Goal: Task Accomplishment & Management: Use online tool/utility

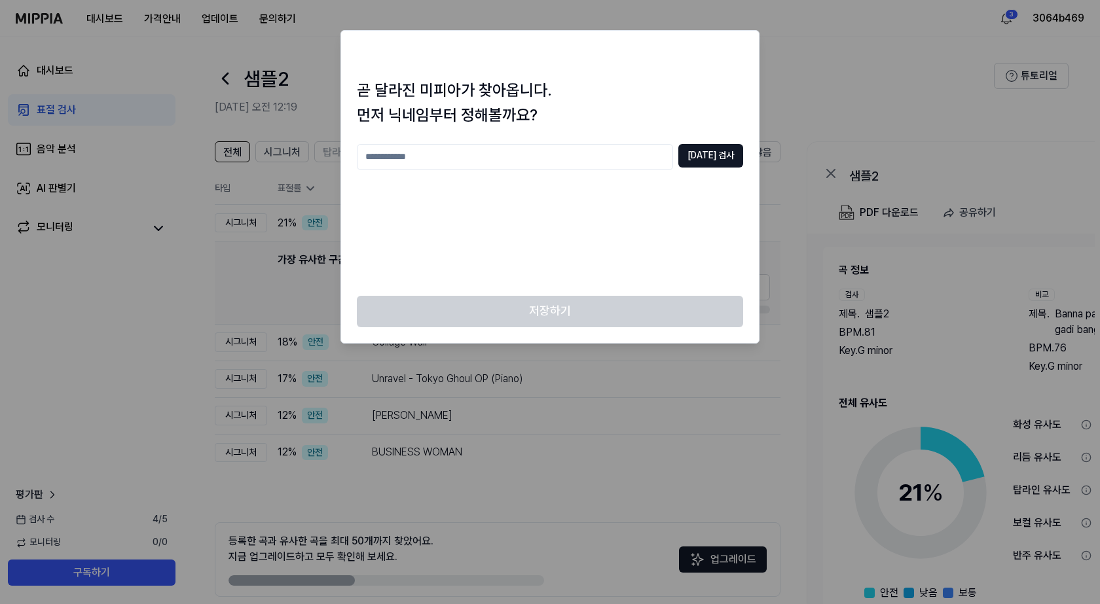
click at [56, 208] on div at bounding box center [550, 302] width 1100 height 604
drag, startPoint x: 270, startPoint y: 252, endPoint x: 160, endPoint y: 261, distance: 110.3
click at [268, 252] on div at bounding box center [550, 302] width 1100 height 604
click at [179, 261] on div at bounding box center [550, 302] width 1100 height 604
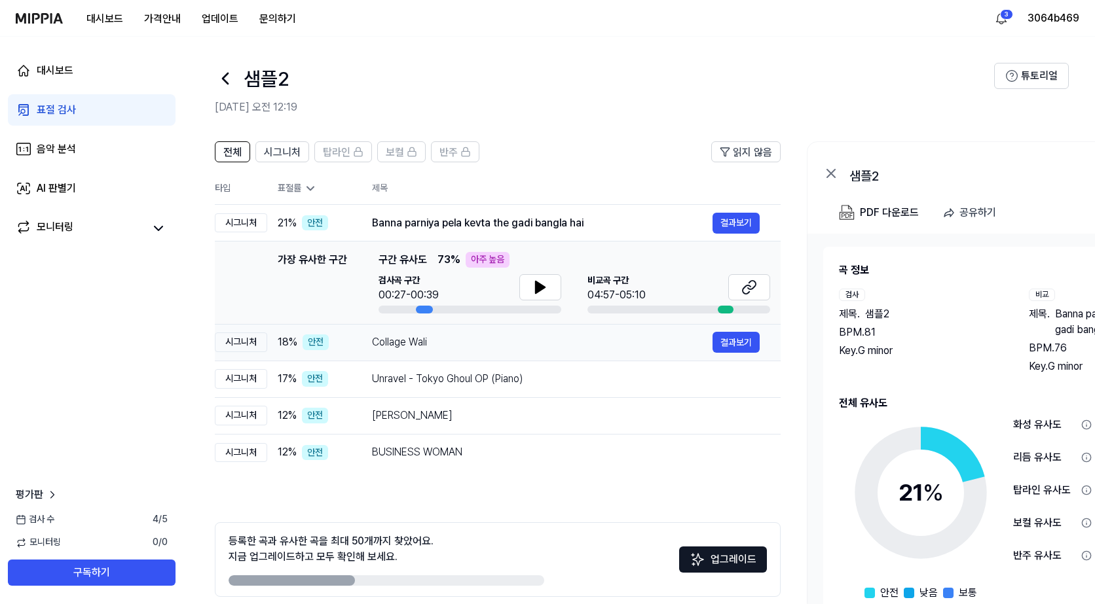
click at [388, 349] on div "Collage Wali" at bounding box center [542, 343] width 340 height 16
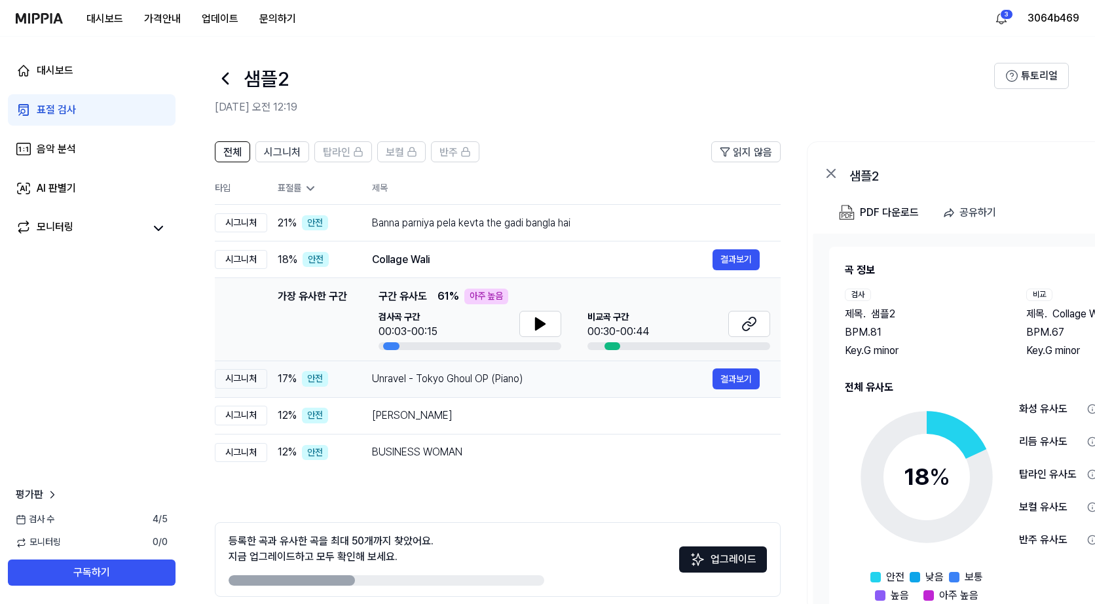
click at [397, 374] on div "Unravel - Tokyo Ghoul OP (Piano)" at bounding box center [542, 379] width 340 height 16
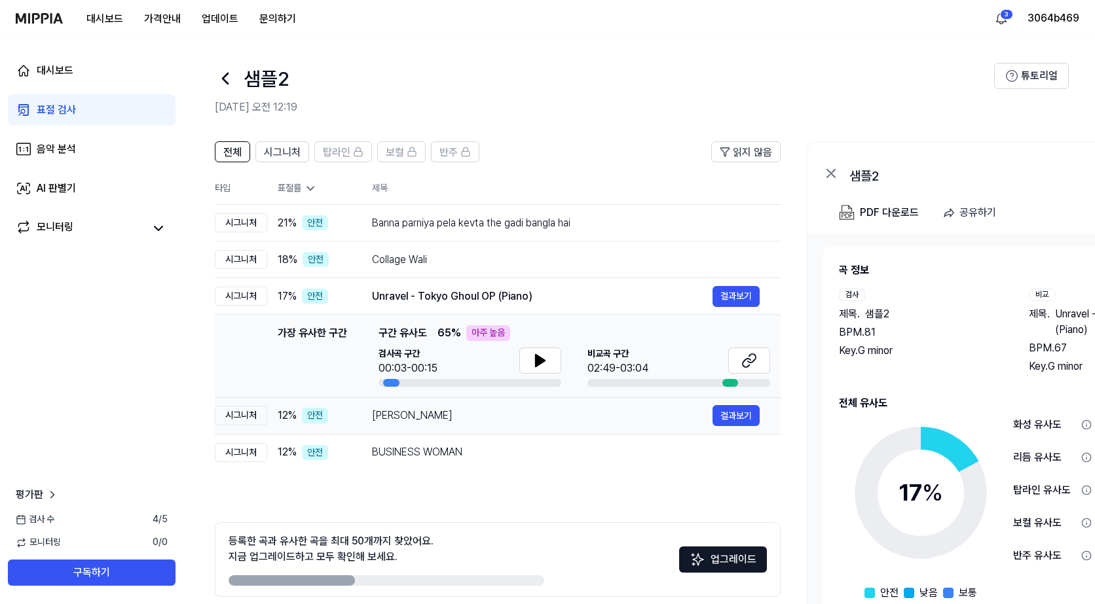
click at [411, 418] on div "[PERSON_NAME]" at bounding box center [542, 416] width 340 height 16
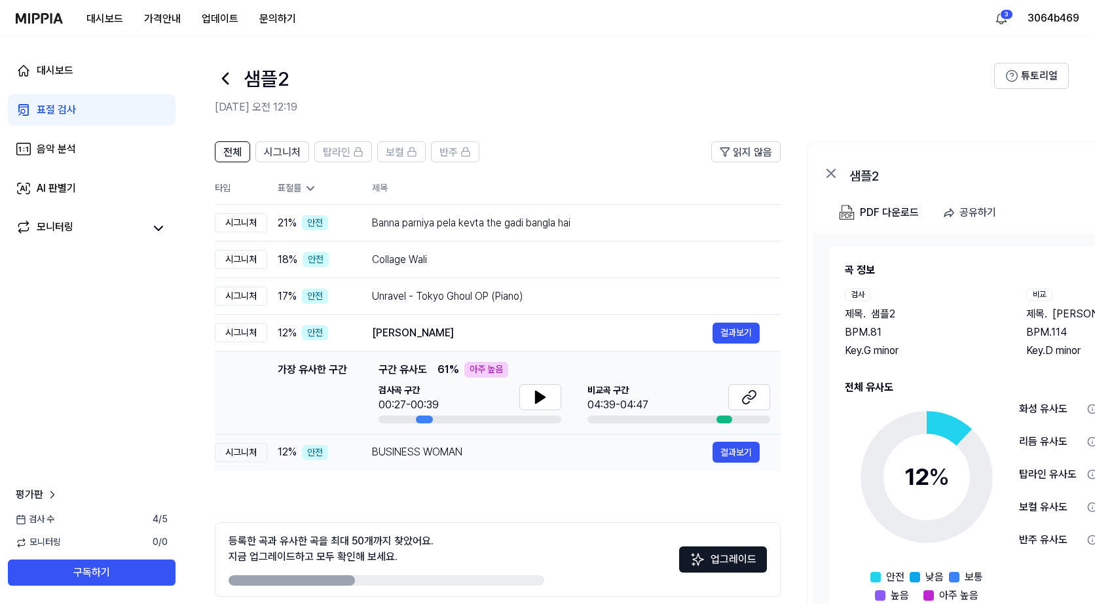
click at [418, 453] on div "BUSINESS WOMAN" at bounding box center [542, 453] width 340 height 16
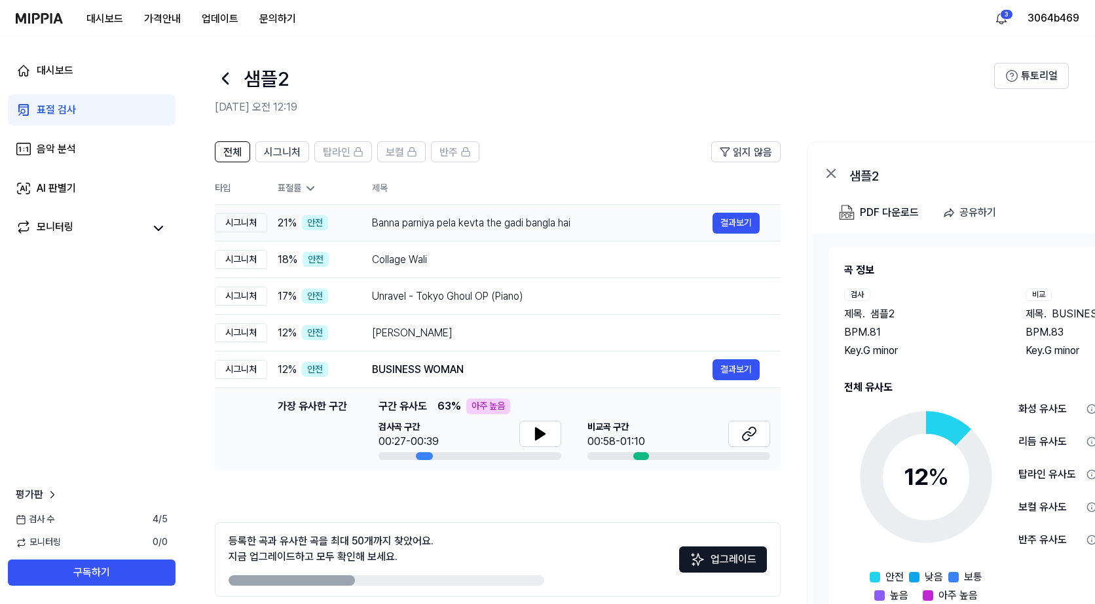
click at [412, 218] on div "Banna parniya pela kevta the gadi bangla hai" at bounding box center [542, 223] width 340 height 16
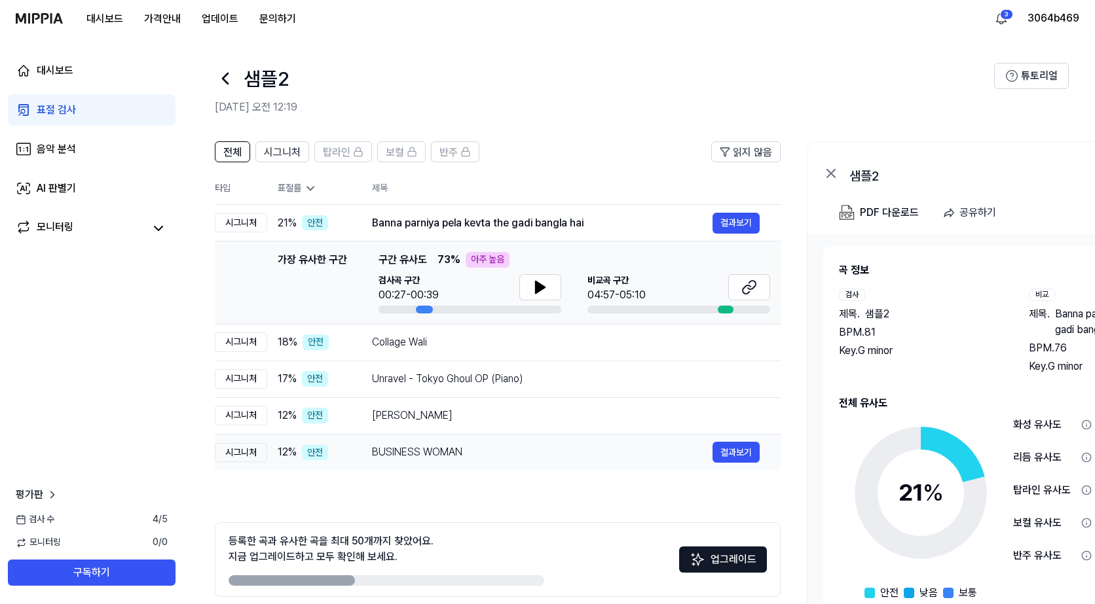
click at [392, 448] on div "BUSINESS WOMAN" at bounding box center [542, 453] width 340 height 16
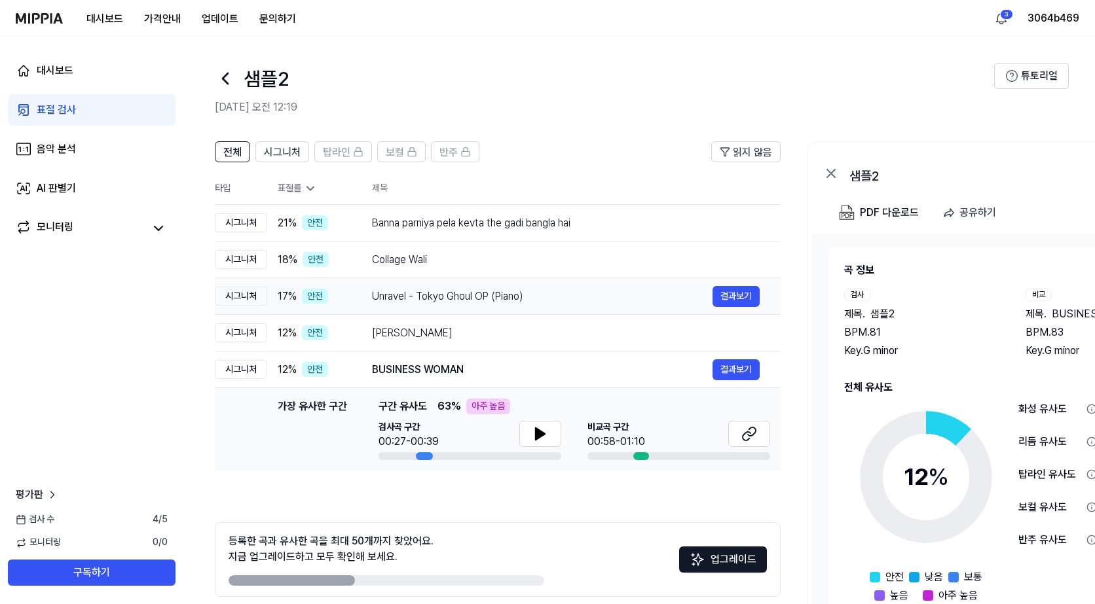
drag, startPoint x: 759, startPoint y: 359, endPoint x: 745, endPoint y: 367, distance: 16.1
click at [750, 365] on td "BUSINESS WOMAN 결과보기" at bounding box center [565, 370] width 429 height 37
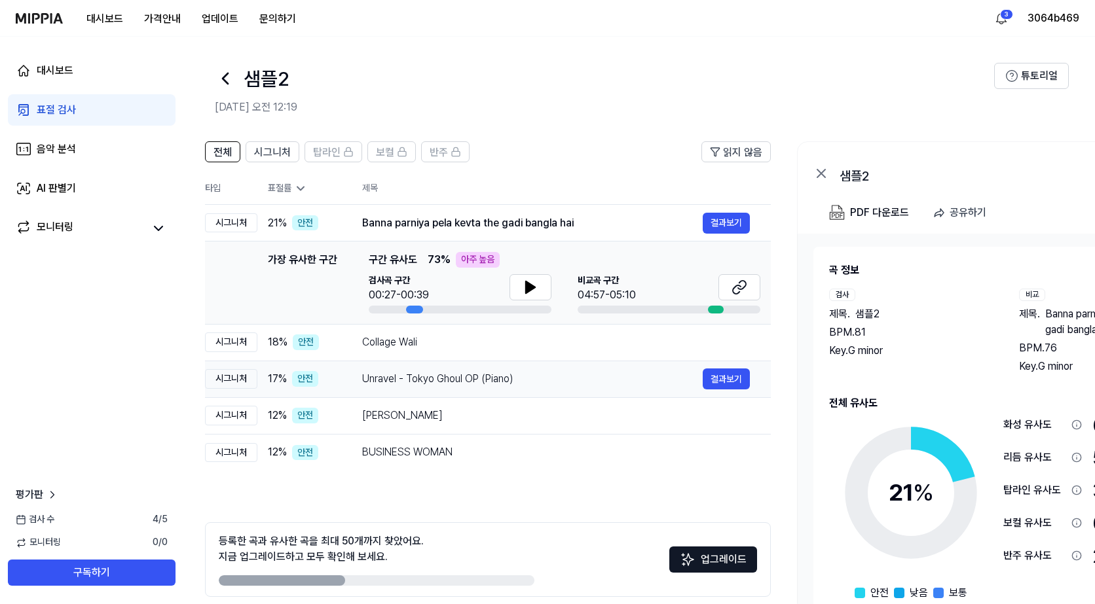
click at [745, 367] on td "Unravel - Tokyo Ghoul OP (Piano) 결과보기" at bounding box center [555, 379] width 429 height 37
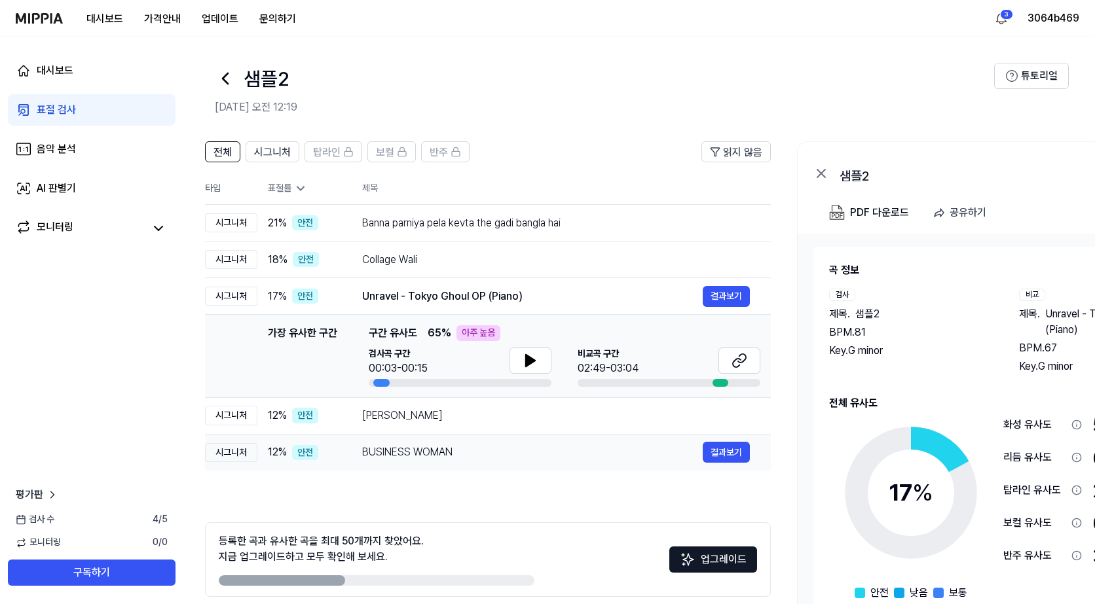
click at [545, 438] on td "BUSINESS WOMAN 결과보기" at bounding box center [555, 452] width 429 height 37
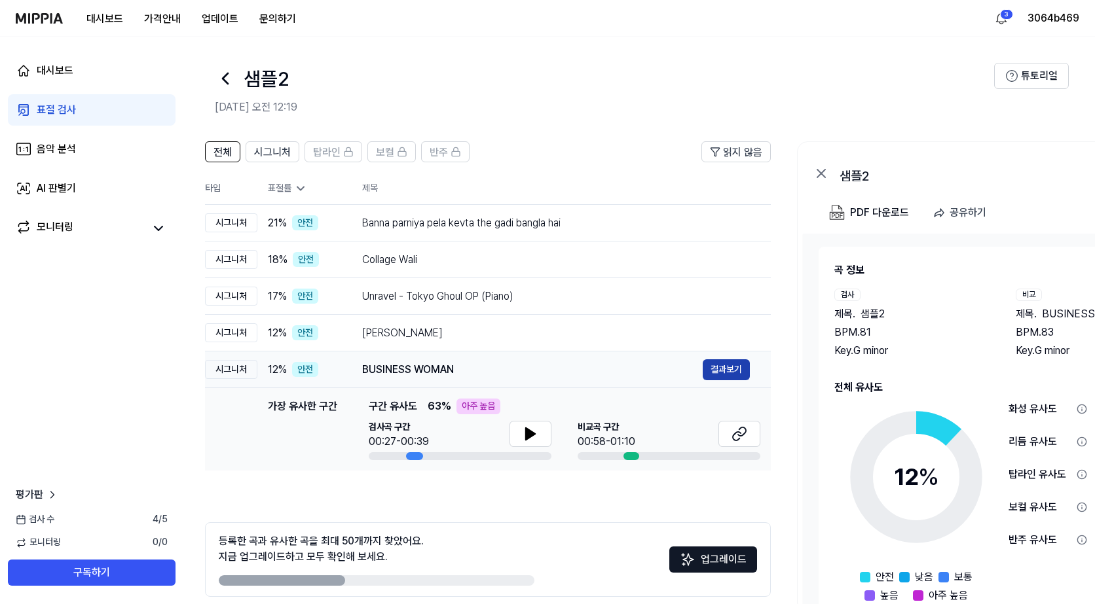
click at [716, 371] on button "결과보기" at bounding box center [725, 369] width 47 height 21
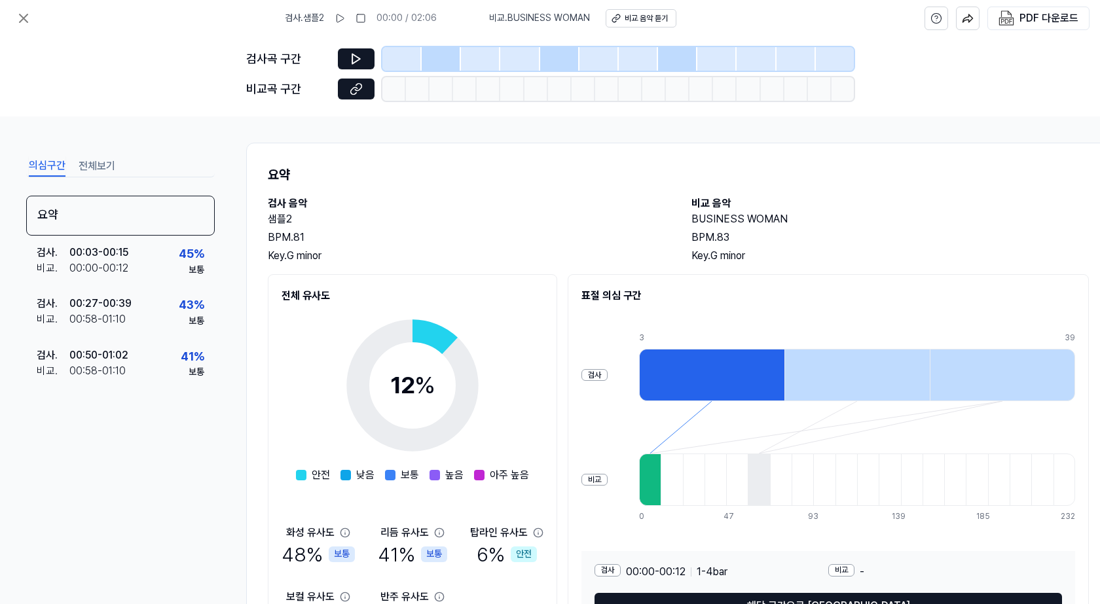
click at [445, 66] on div at bounding box center [441, 59] width 39 height 24
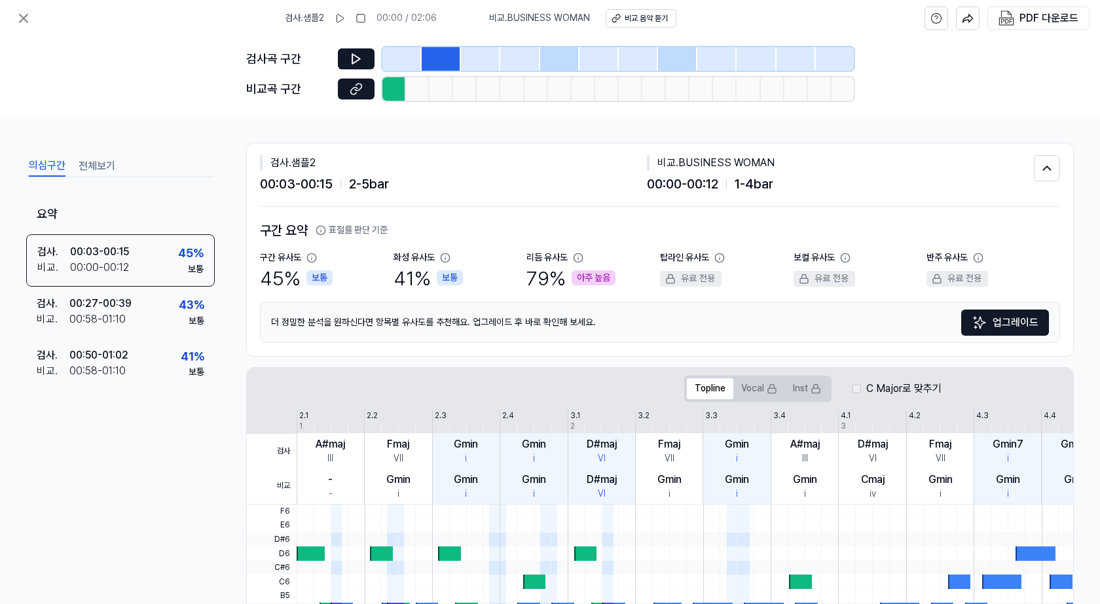
click at [554, 60] on div at bounding box center [559, 59] width 39 height 24
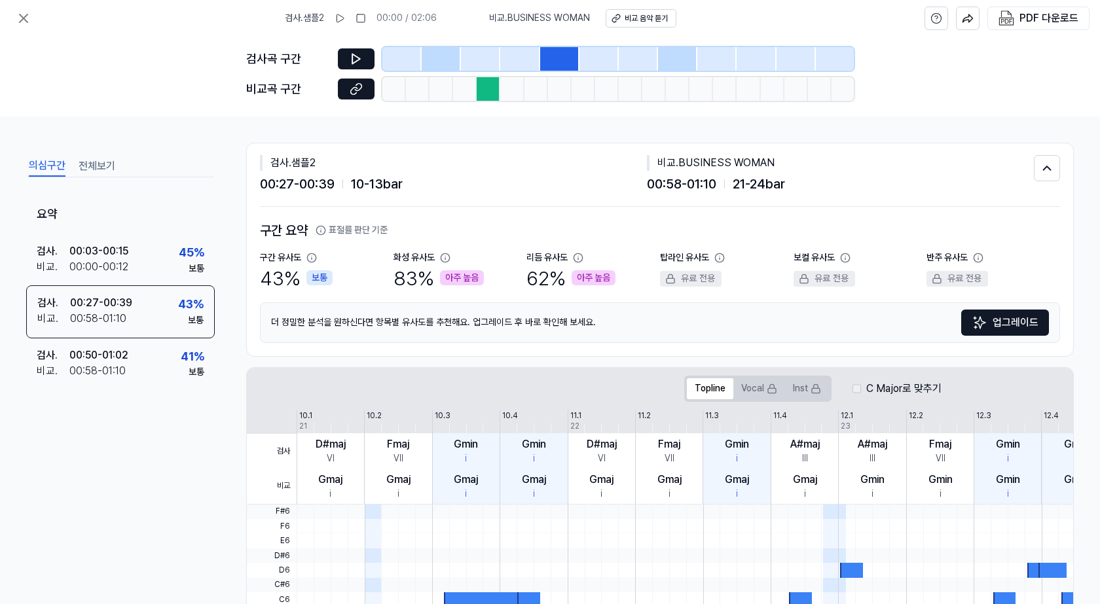
click at [684, 63] on div at bounding box center [677, 59] width 39 height 24
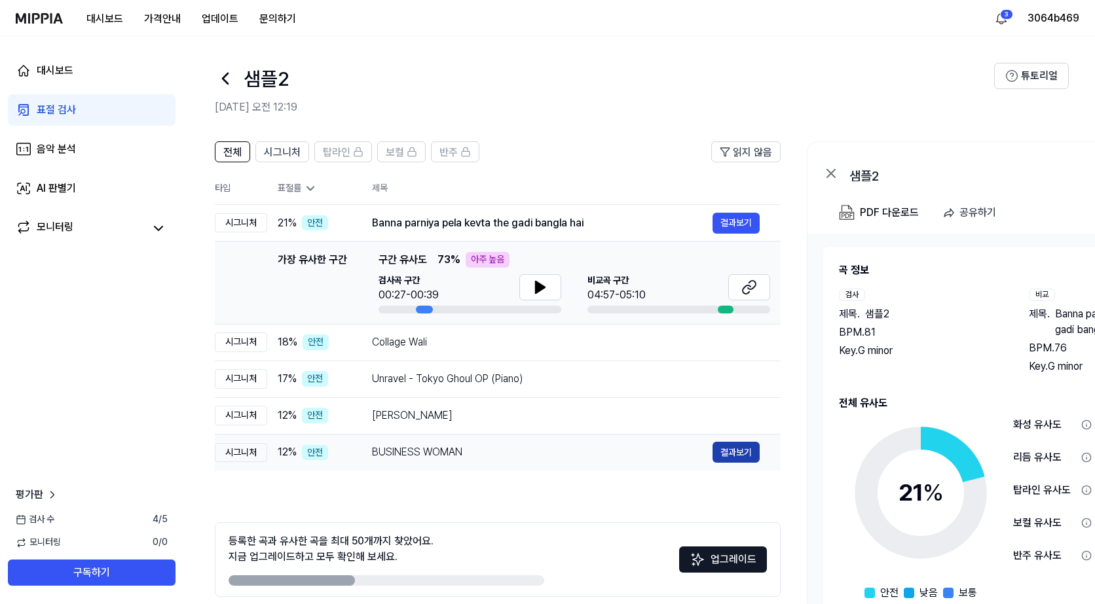
click at [726, 455] on button "결과보기" at bounding box center [735, 452] width 47 height 21
click at [90, 75] on link "대시보드" at bounding box center [92, 70] width 168 height 31
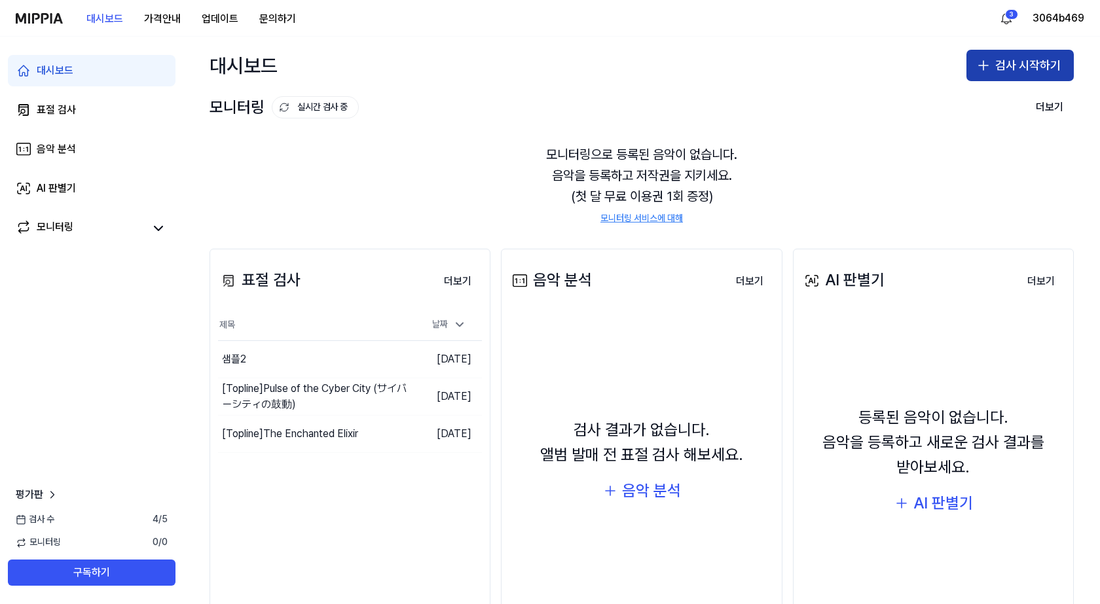
click at [1001, 72] on button "검사 시작하기" at bounding box center [1019, 65] width 107 height 31
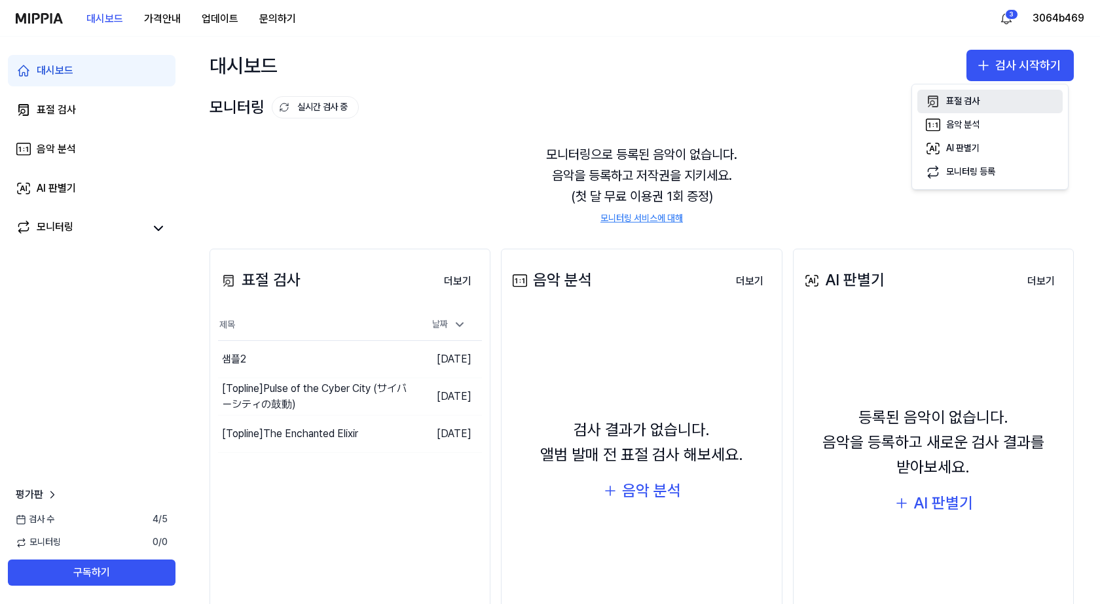
click at [989, 104] on button "표절 검사" at bounding box center [989, 102] width 145 height 24
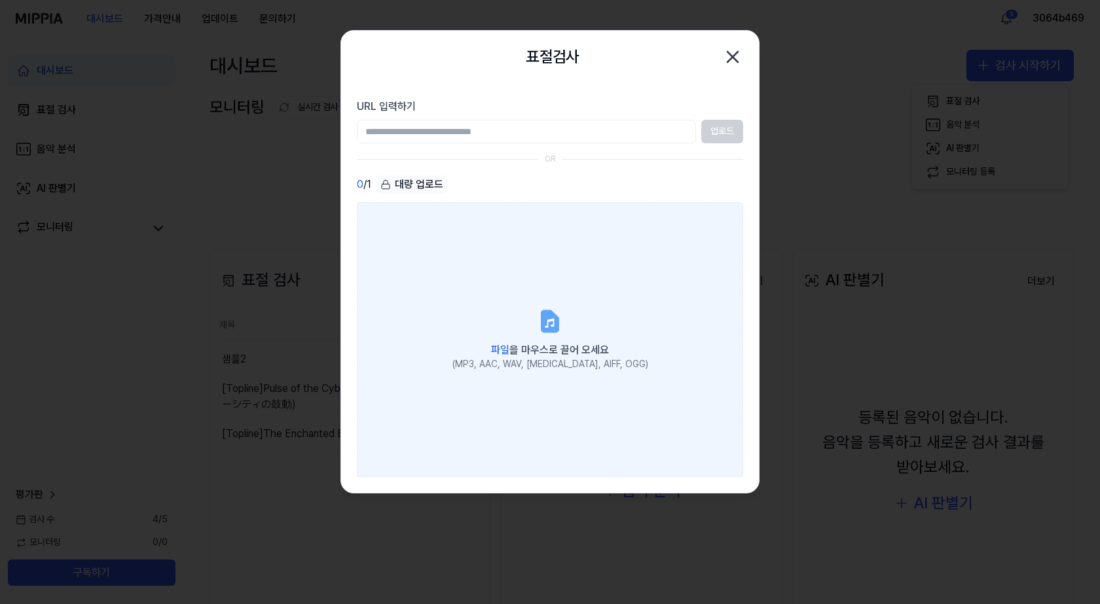
click at [475, 271] on label "파일 을 마우스로 끌어 오세요 (MP3, AAC, WAV, [MEDICAL_DATA], AIFF, OGG)" at bounding box center [550, 339] width 386 height 275
click at [0, 0] on input "파일 을 마우스로 끌어 오세요 (MP3, AAC, WAV, [MEDICAL_DATA], AIFF, OGG)" at bounding box center [0, 0] width 0 height 0
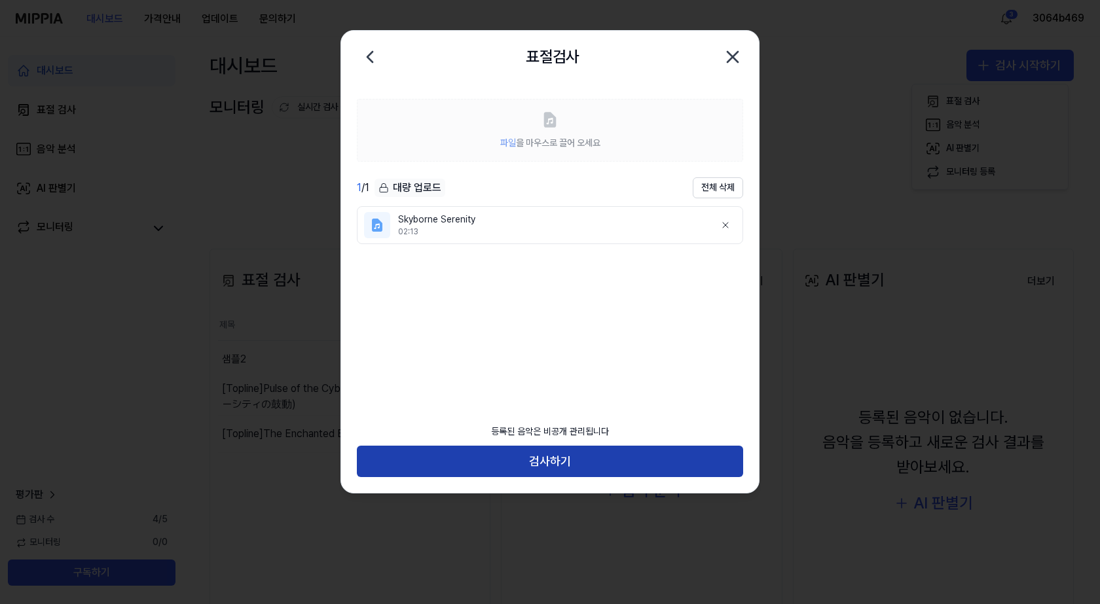
click at [606, 457] on button "검사하기" at bounding box center [550, 461] width 386 height 31
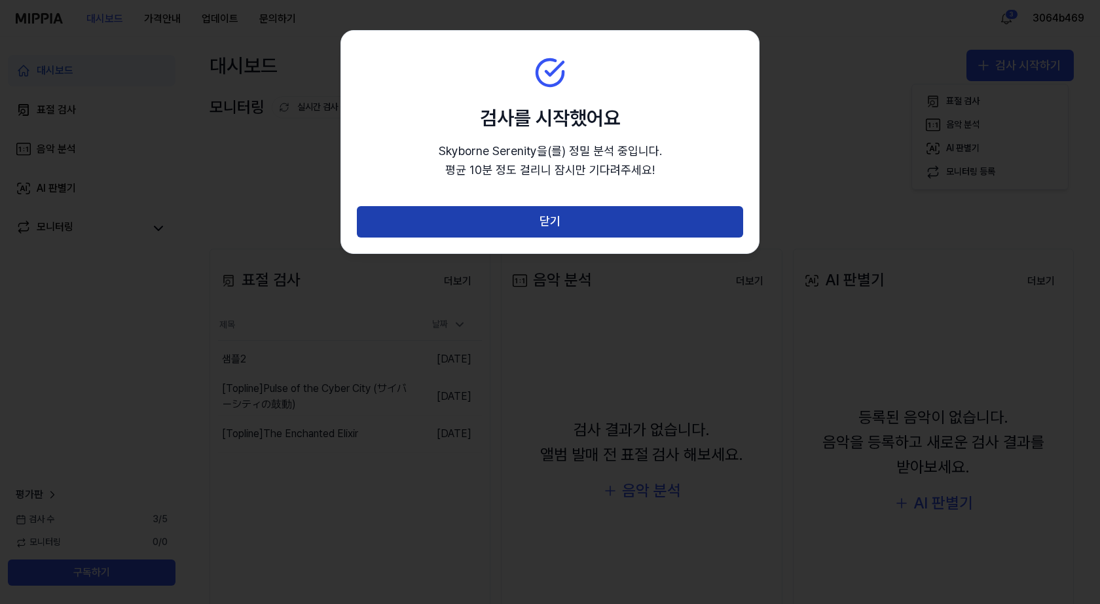
click at [549, 219] on button "닫기" at bounding box center [550, 221] width 386 height 31
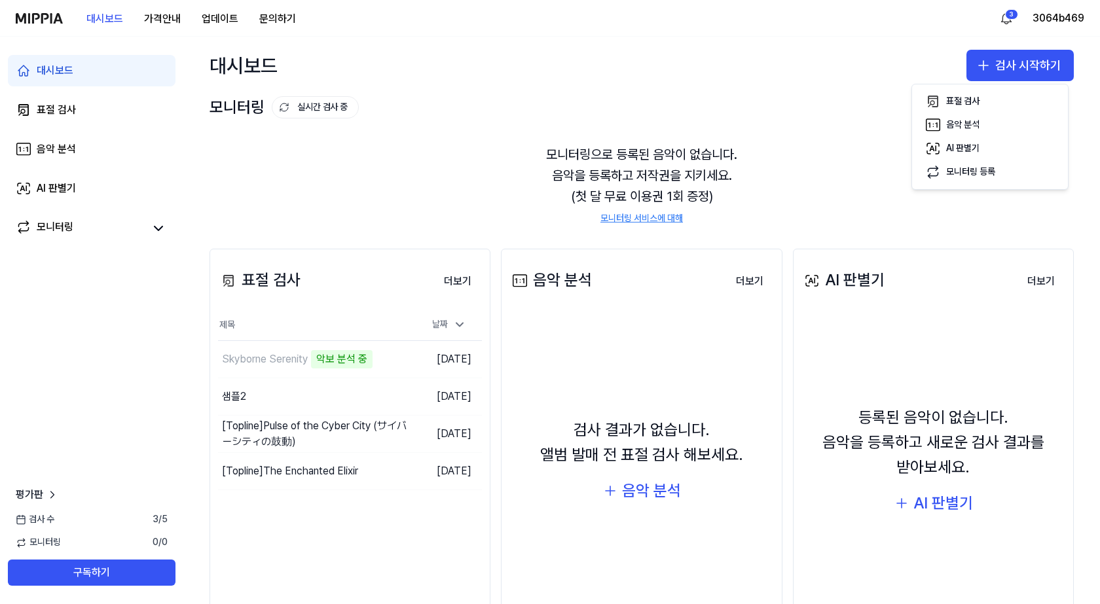
click at [577, 83] on div "대시보드 검사 시작하기" at bounding box center [641, 66] width 916 height 58
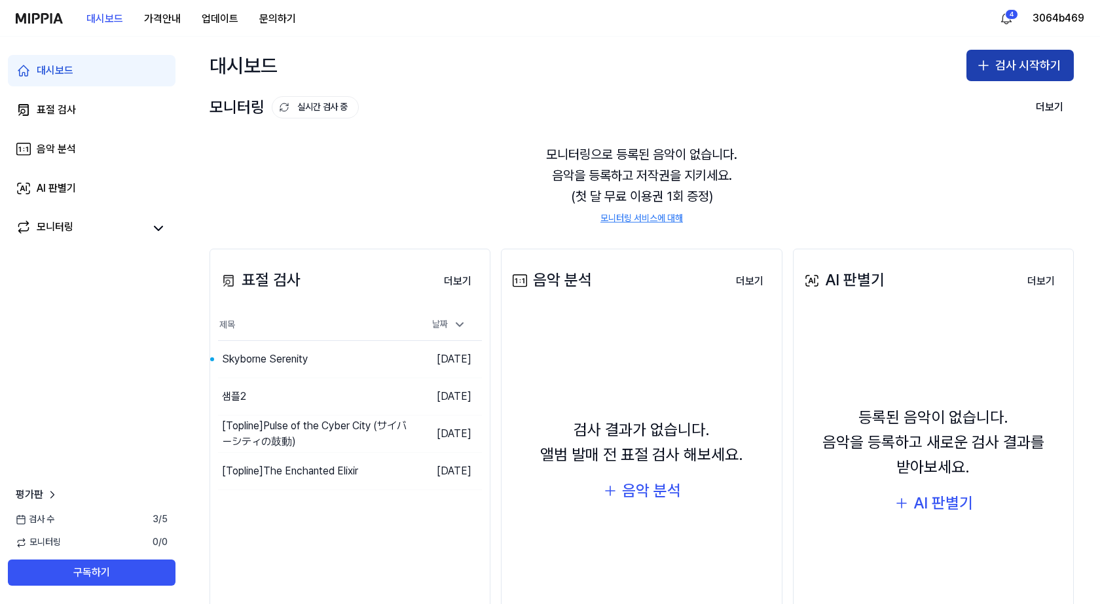
click at [1000, 68] on button "검사 시작하기" at bounding box center [1019, 65] width 107 height 31
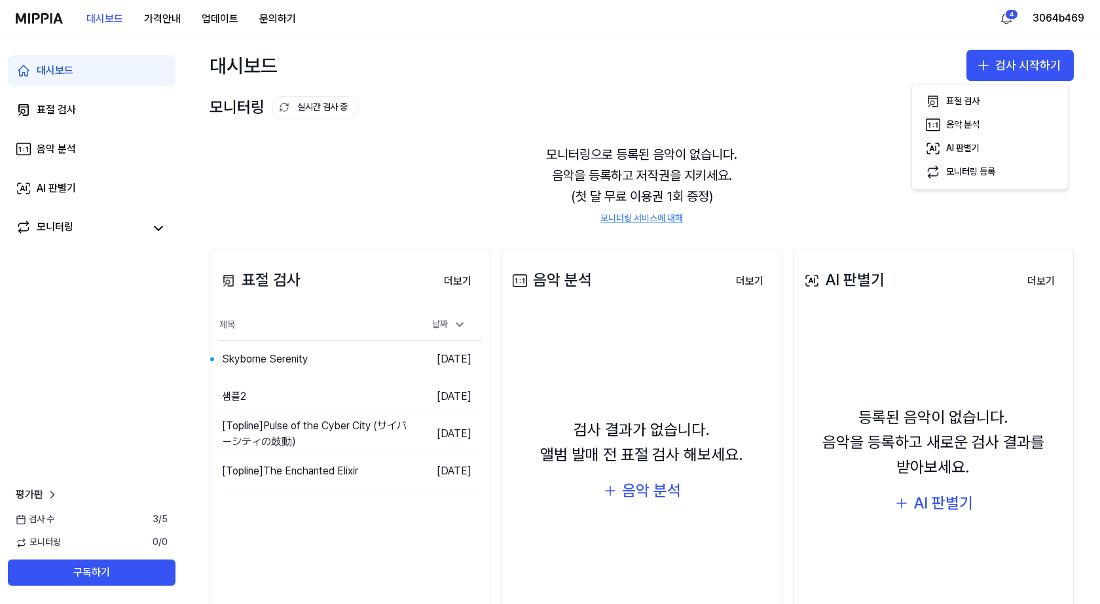
drag, startPoint x: 672, startPoint y: 141, endPoint x: 583, endPoint y: 154, distance: 90.5
click at [672, 141] on div "모니터링으로 등록된 음악이 없습니다. 음악을 등록하고 저작권을 지키세요. (첫 달 무료 이용권 1회 증정) 모니터링 서비스에 대해" at bounding box center [641, 184] width 864 height 113
click at [312, 356] on div "Skyborne Serenity" at bounding box center [290, 359] width 144 height 37
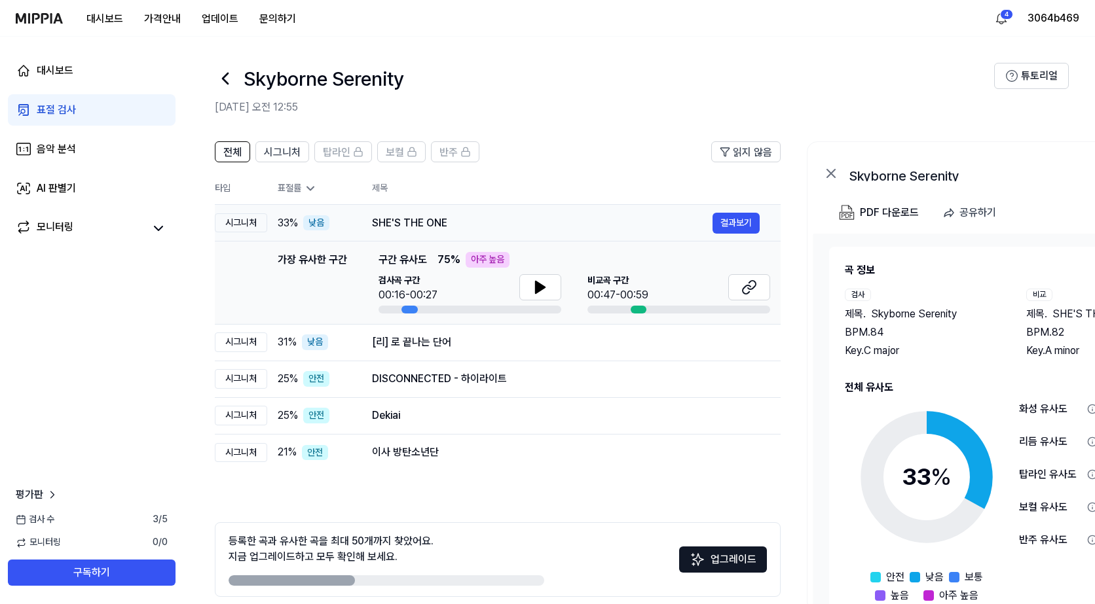
click at [461, 227] on div "SHE'S THE ONE" at bounding box center [542, 223] width 340 height 16
click at [453, 355] on td "[리] 로 끝나는 단어 결과보기" at bounding box center [565, 342] width 429 height 37
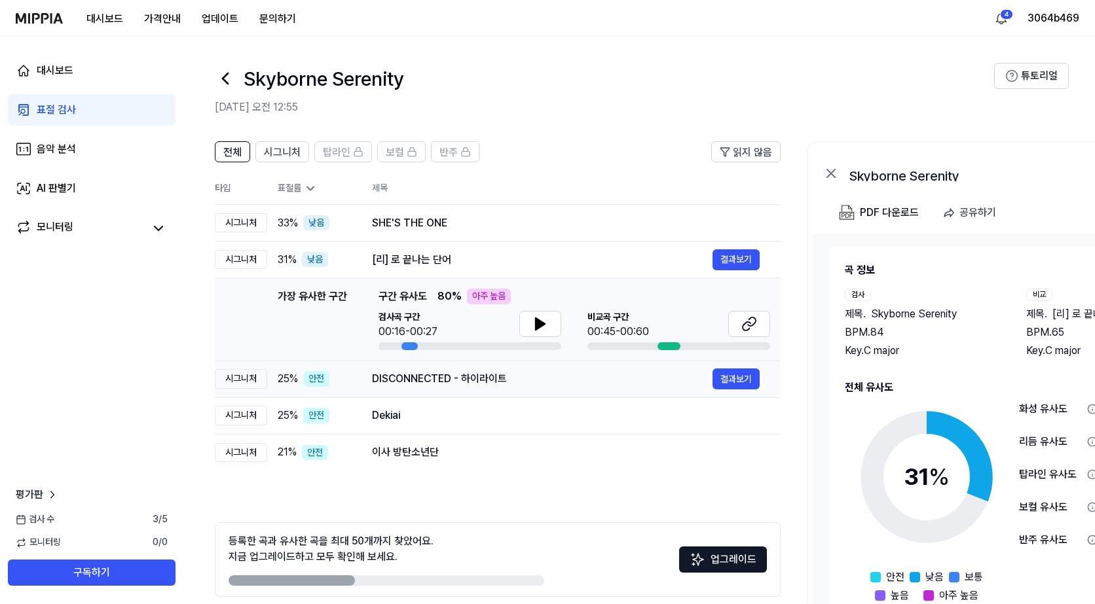
click at [439, 390] on div "DISCONNECTED - 하이라이트 결과보기" at bounding box center [566, 379] width 388 height 21
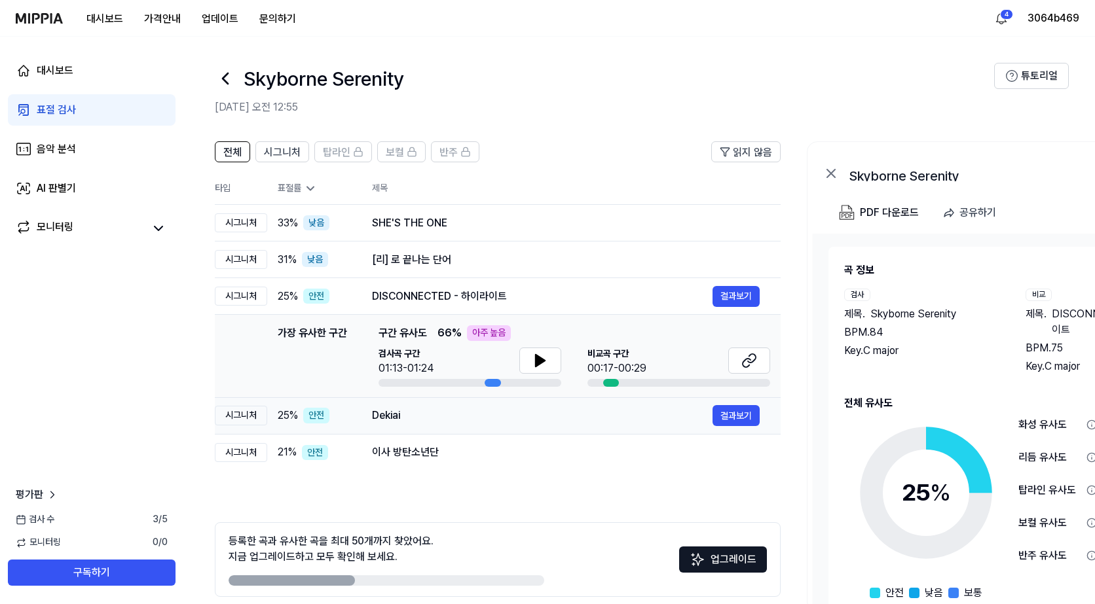
drag, startPoint x: 444, startPoint y: 418, endPoint x: 445, endPoint y: 428, distance: 9.9
click at [445, 418] on div "Dekiai" at bounding box center [566, 416] width 388 height 16
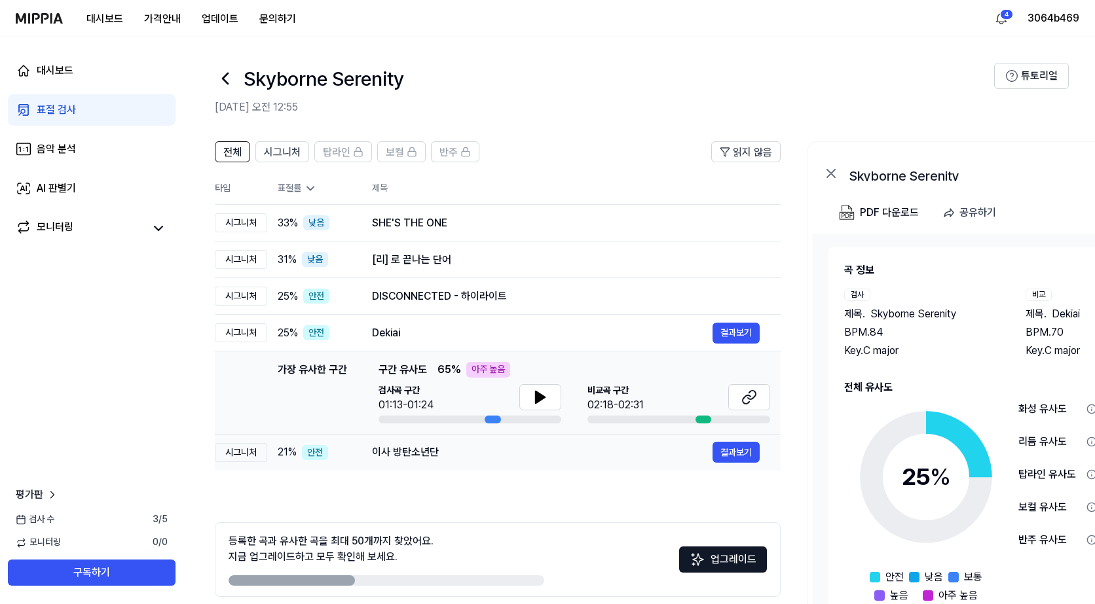
click at [448, 445] on div "이사 방탄소년단" at bounding box center [542, 453] width 340 height 16
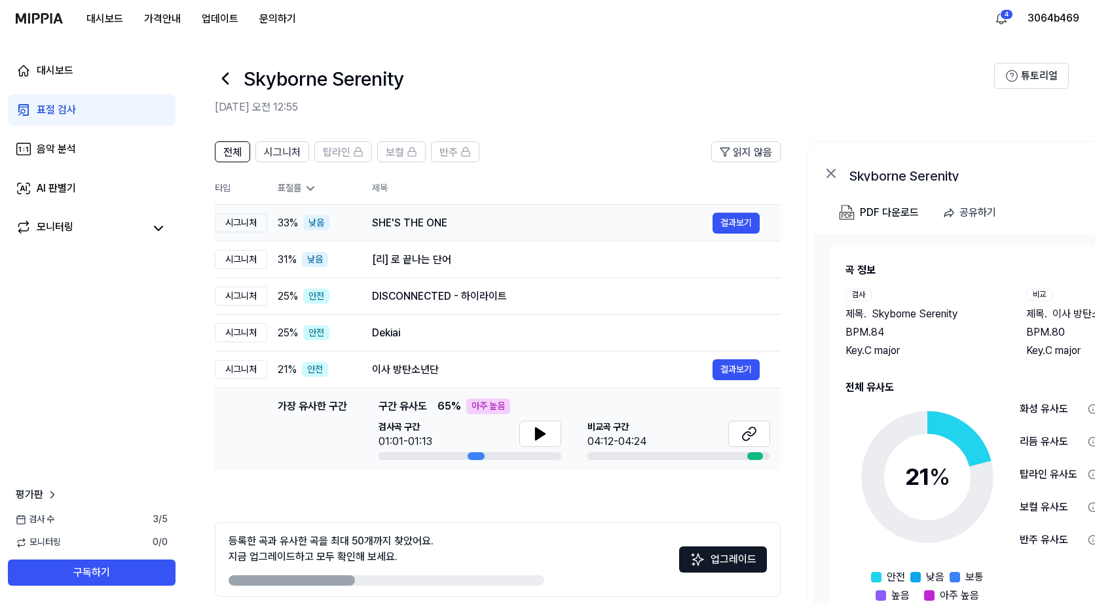
click at [429, 221] on div "SHE'S THE ONE" at bounding box center [542, 223] width 340 height 16
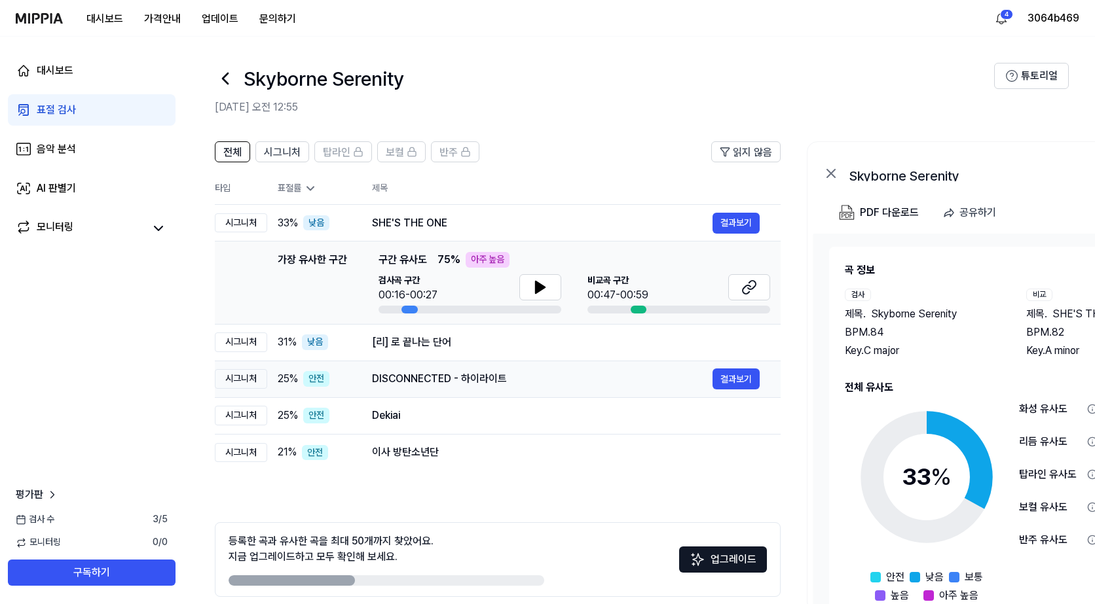
click at [431, 376] on div "DISCONNECTED - 하이라이트" at bounding box center [542, 379] width 340 height 16
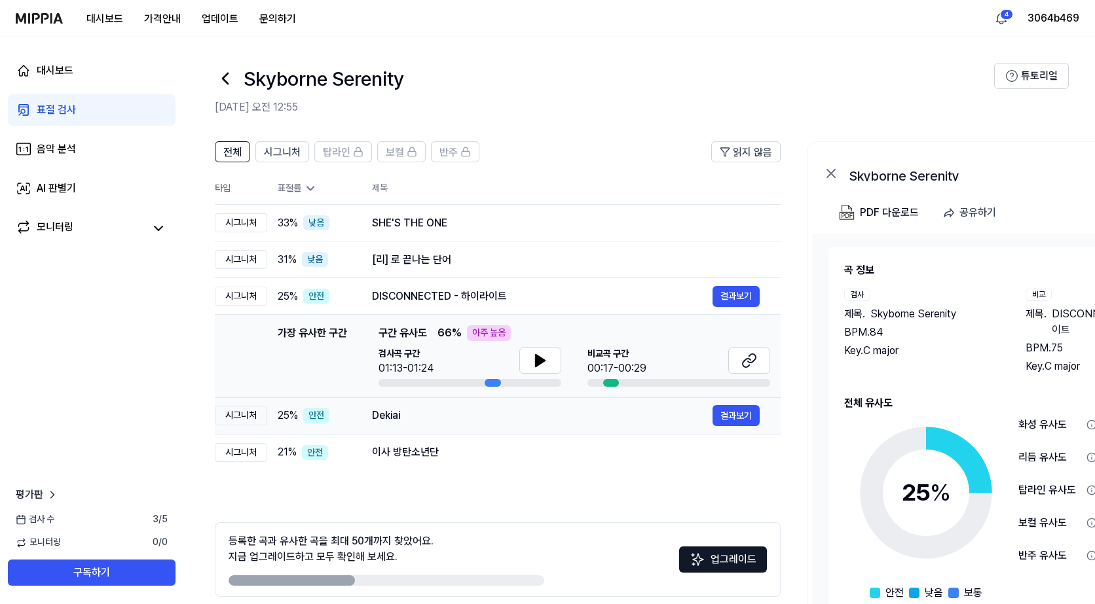
drag, startPoint x: 450, startPoint y: 407, endPoint x: 450, endPoint y: 436, distance: 28.8
click at [450, 408] on div "Dekiai 결과보기" at bounding box center [566, 416] width 388 height 16
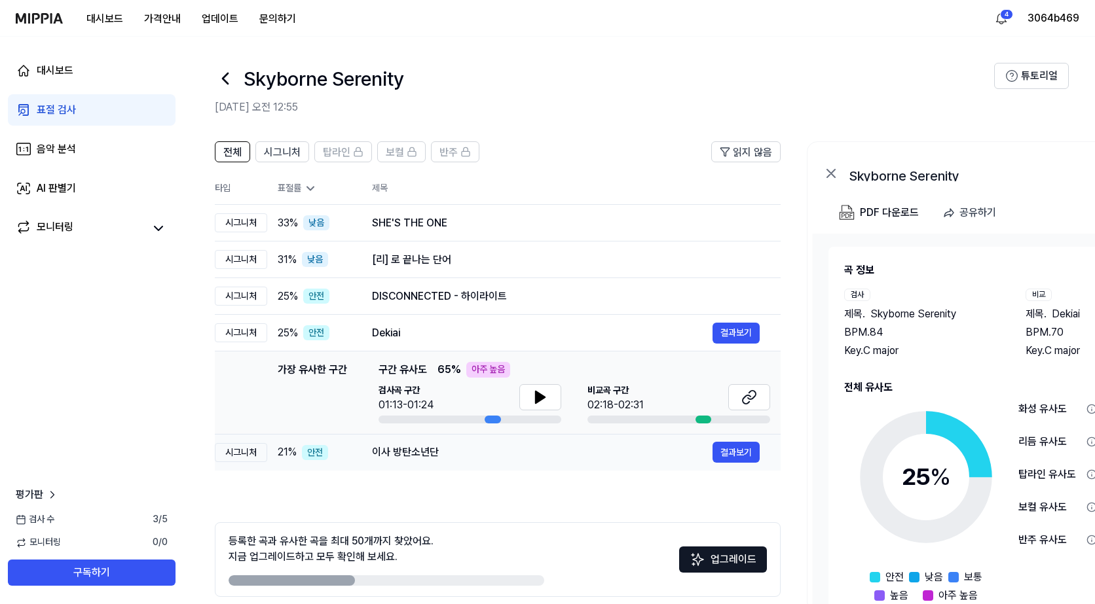
click at [449, 441] on td "이사 방탄소년단 결과보기" at bounding box center [565, 452] width 429 height 37
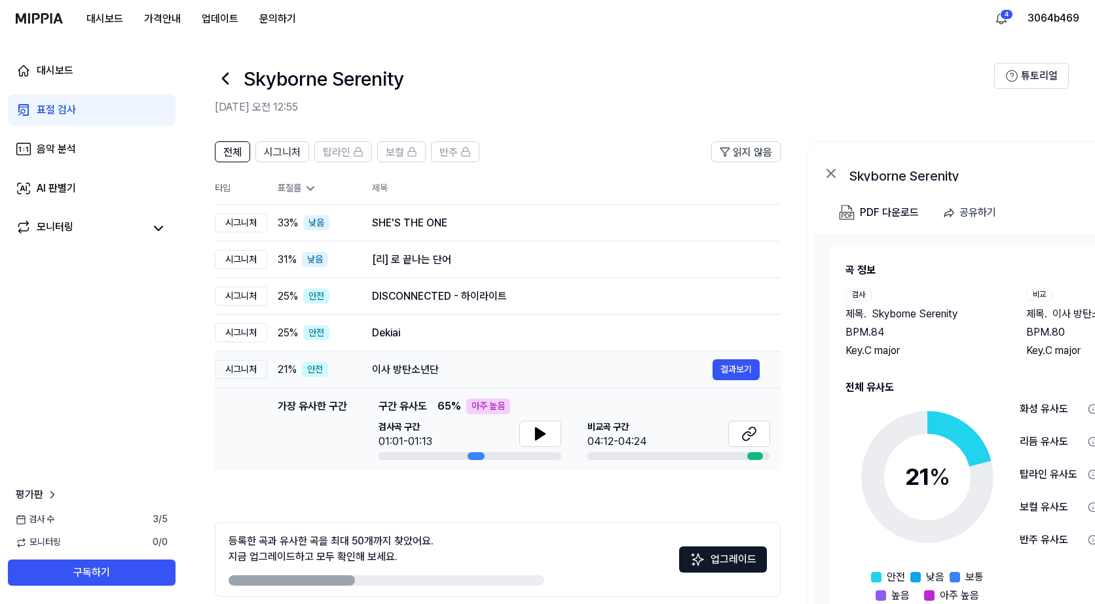
click at [388, 377] on div "이사 방탄소년단" at bounding box center [542, 370] width 340 height 16
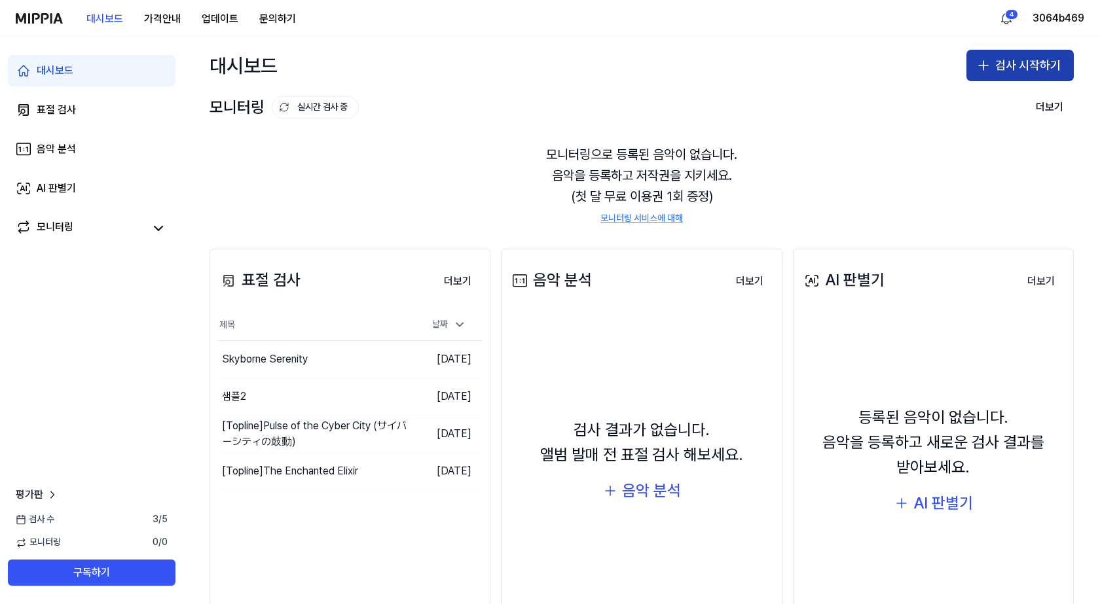
click at [1022, 64] on button "검사 시작하기" at bounding box center [1019, 65] width 107 height 31
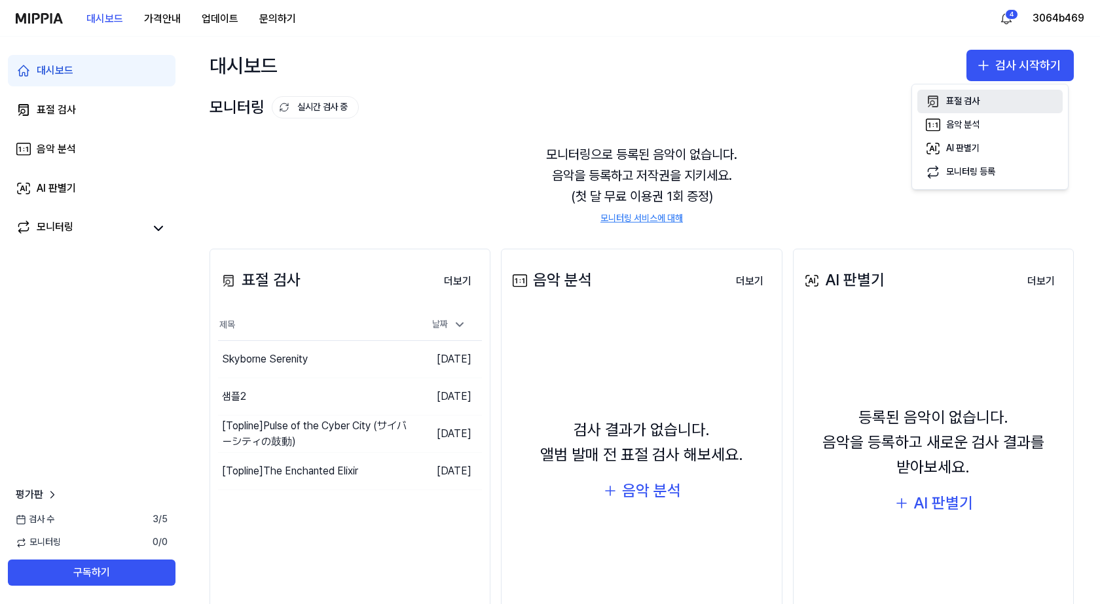
click at [1002, 96] on button "표절 검사" at bounding box center [989, 102] width 145 height 24
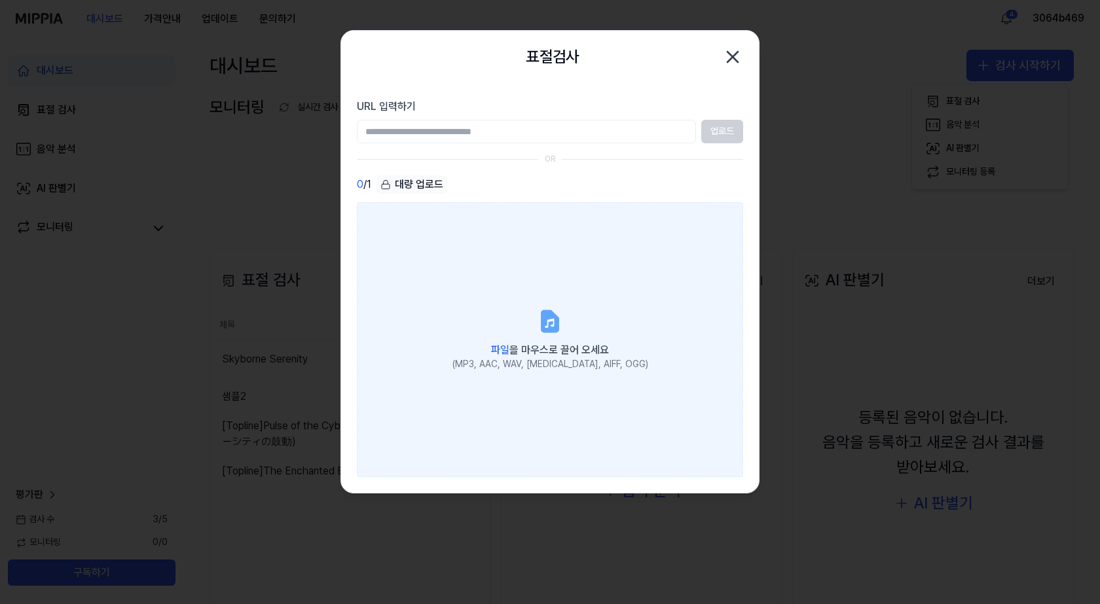
click at [571, 309] on label "파일 을 마우스로 끌어 오세요 (MP3, AAC, WAV, [MEDICAL_DATA], AIFF, OGG)" at bounding box center [550, 339] width 386 height 275
click at [0, 0] on input "파일 을 마우스로 끌어 오세요 (MP3, AAC, WAV, [MEDICAL_DATA], AIFF, OGG)" at bounding box center [0, 0] width 0 height 0
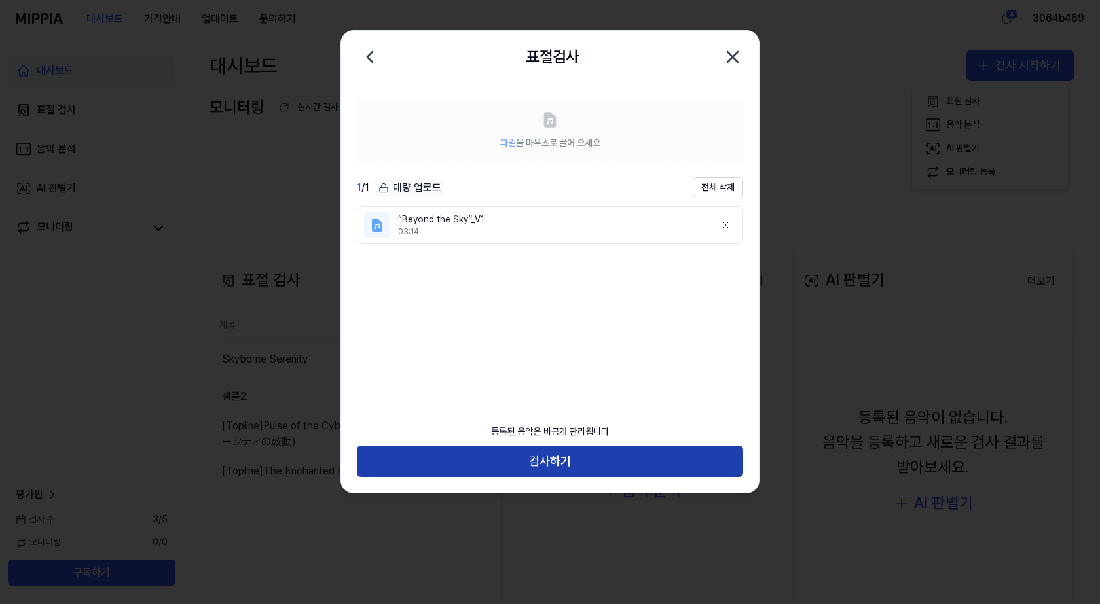
click at [538, 458] on button "검사하기" at bounding box center [550, 461] width 386 height 31
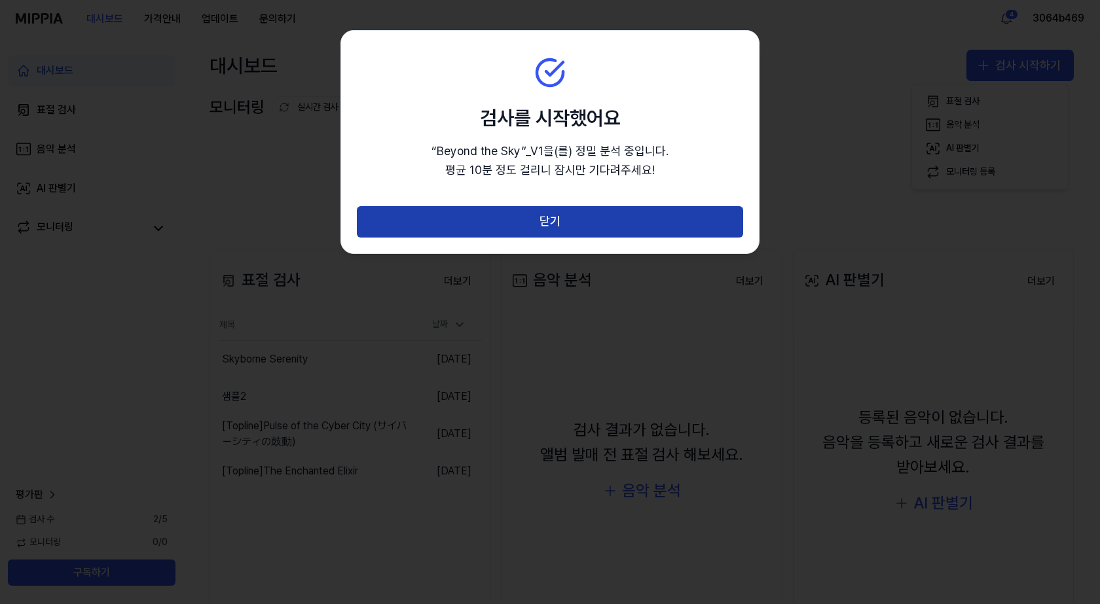
click at [502, 220] on button "닫기" at bounding box center [550, 221] width 386 height 31
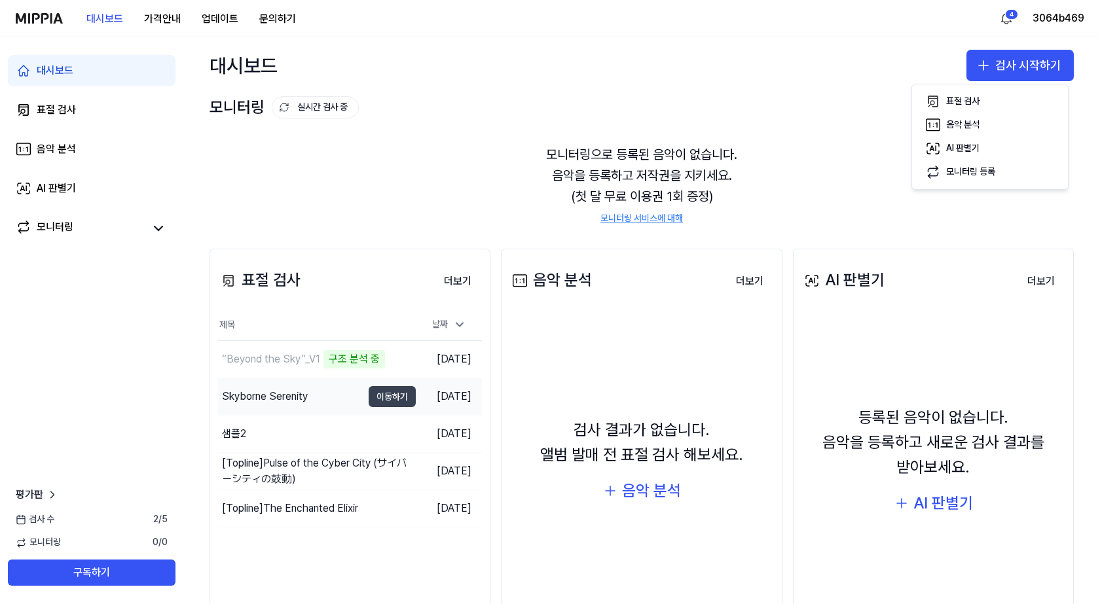
click at [371, 400] on button "이동하기" at bounding box center [392, 396] width 47 height 21
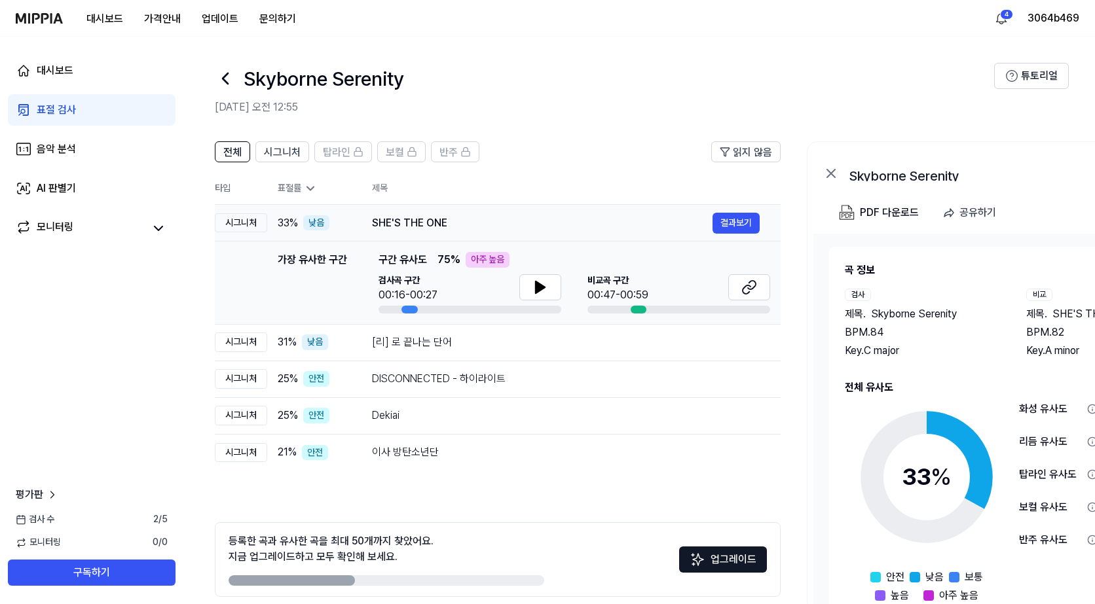
click at [382, 228] on div "SHE'S THE ONE" at bounding box center [542, 223] width 340 height 16
click at [381, 346] on div "[리] 로 끝나는 단어" at bounding box center [542, 343] width 340 height 16
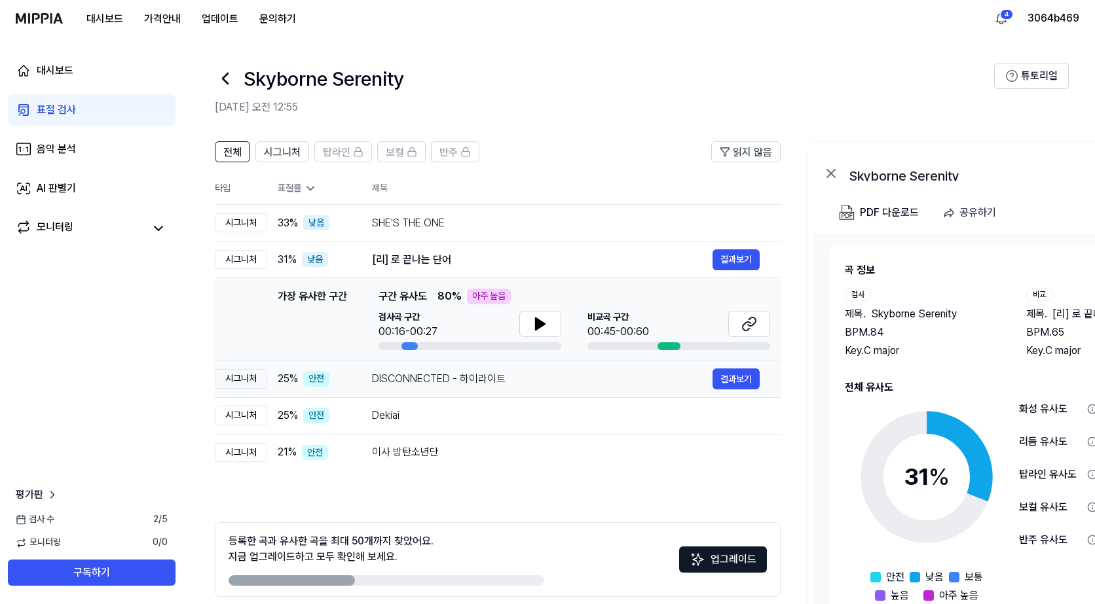
click at [408, 382] on div "DISCONNECTED - 하이라이트" at bounding box center [542, 379] width 340 height 16
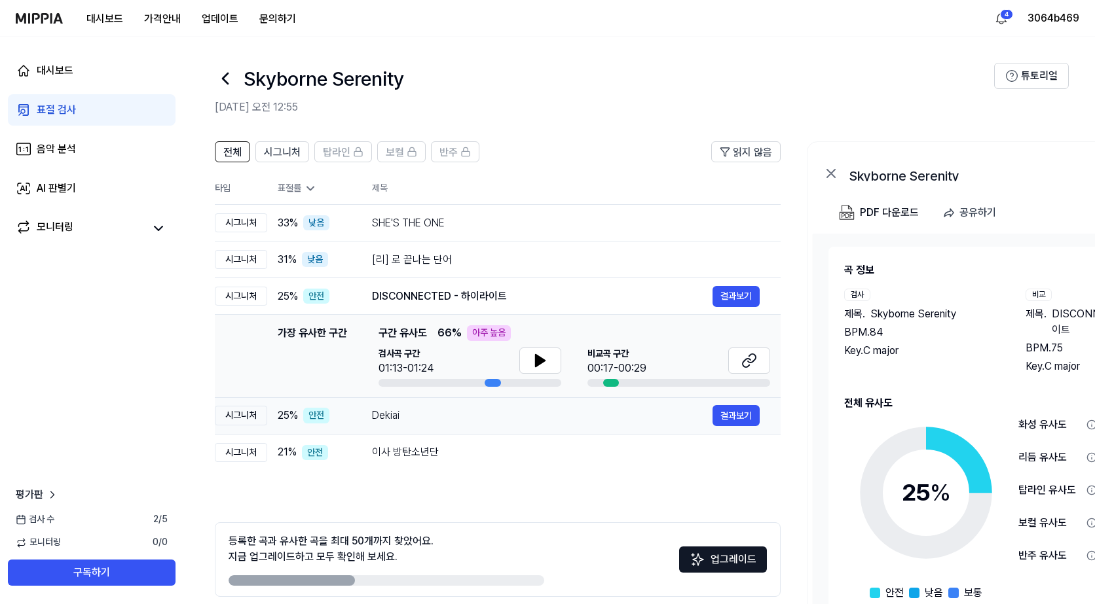
click at [429, 427] on td "Dekiai 결과보기" at bounding box center [565, 415] width 429 height 37
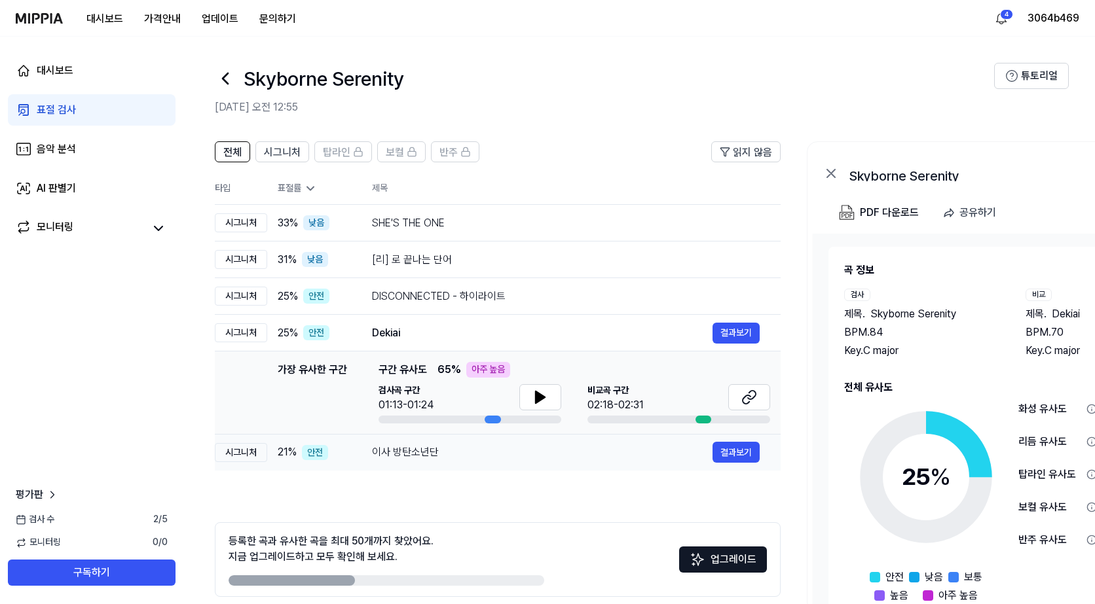
click at [434, 470] on td "이사 방탄소년단 결과보기" at bounding box center [565, 452] width 429 height 37
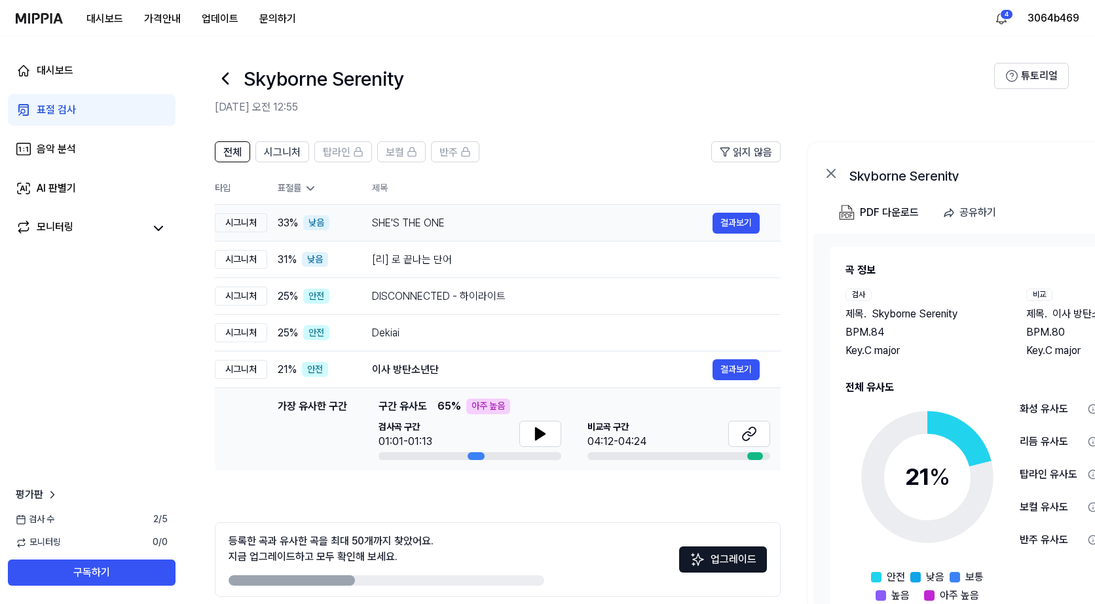
drag, startPoint x: 388, startPoint y: 237, endPoint x: 345, endPoint y: 206, distance: 53.4
click at [390, 237] on td "SHE'S THE ONE 결과보기" at bounding box center [565, 223] width 429 height 37
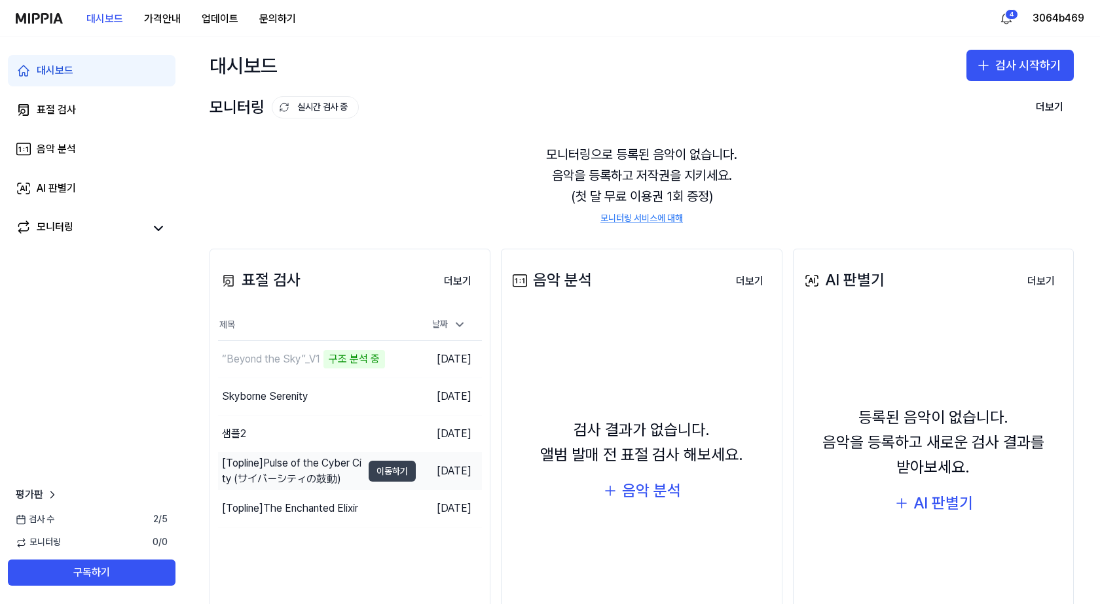
click at [369, 476] on button "이동하기" at bounding box center [392, 471] width 47 height 21
click at [318, 503] on div "[Topline] The Enchanted Elixir" at bounding box center [290, 509] width 136 height 16
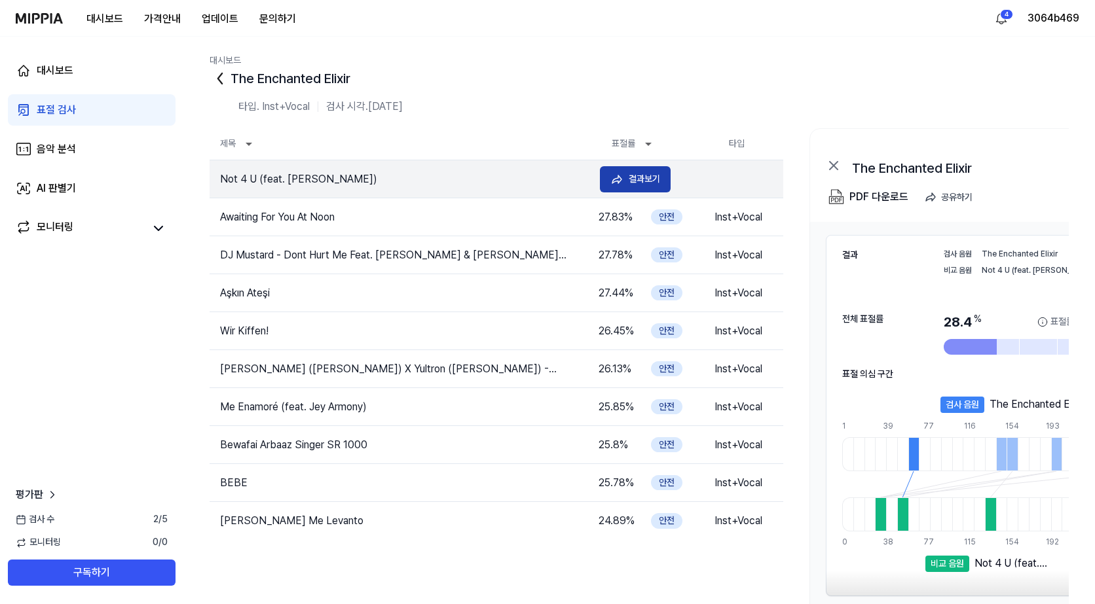
click at [640, 186] on div "결과보기" at bounding box center [643, 179] width 31 height 14
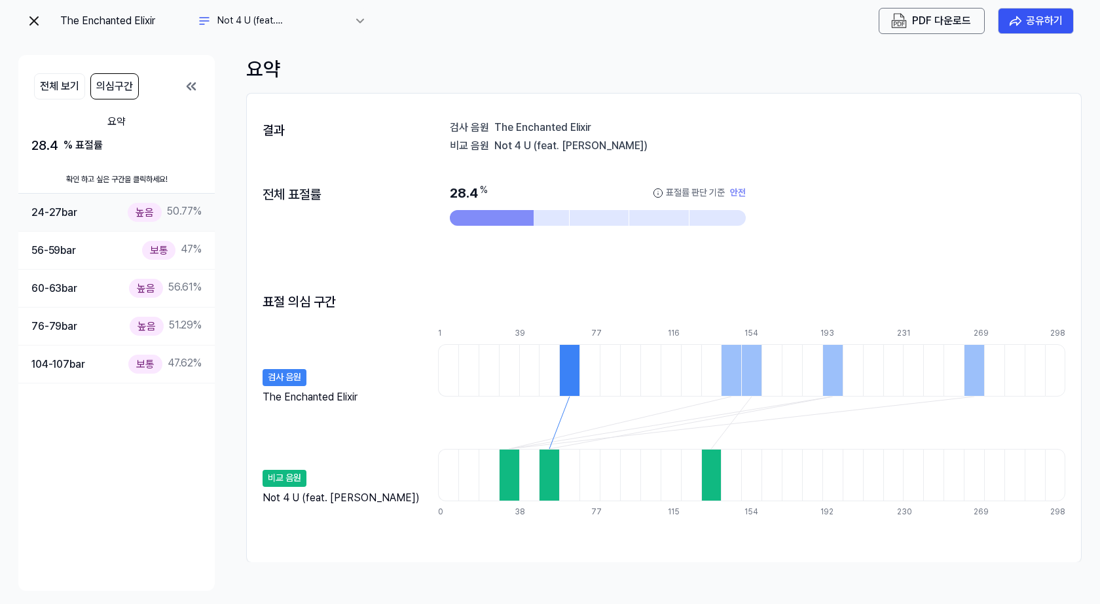
click at [164, 211] on div "높음 50.77 %" at bounding box center [165, 212] width 74 height 19
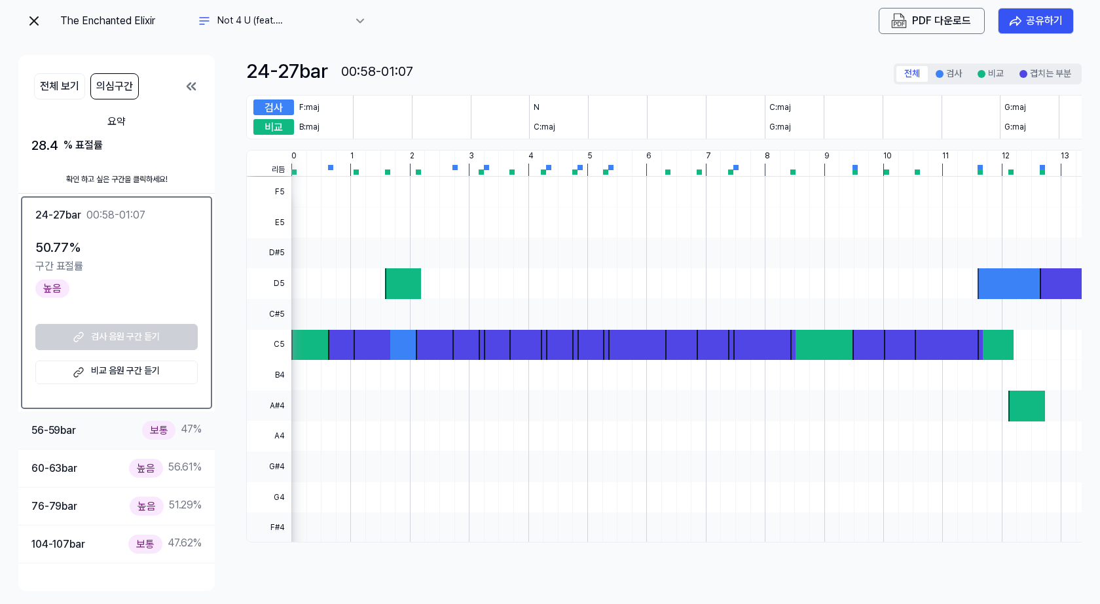
click at [163, 423] on div "보통" at bounding box center [159, 430] width 34 height 19
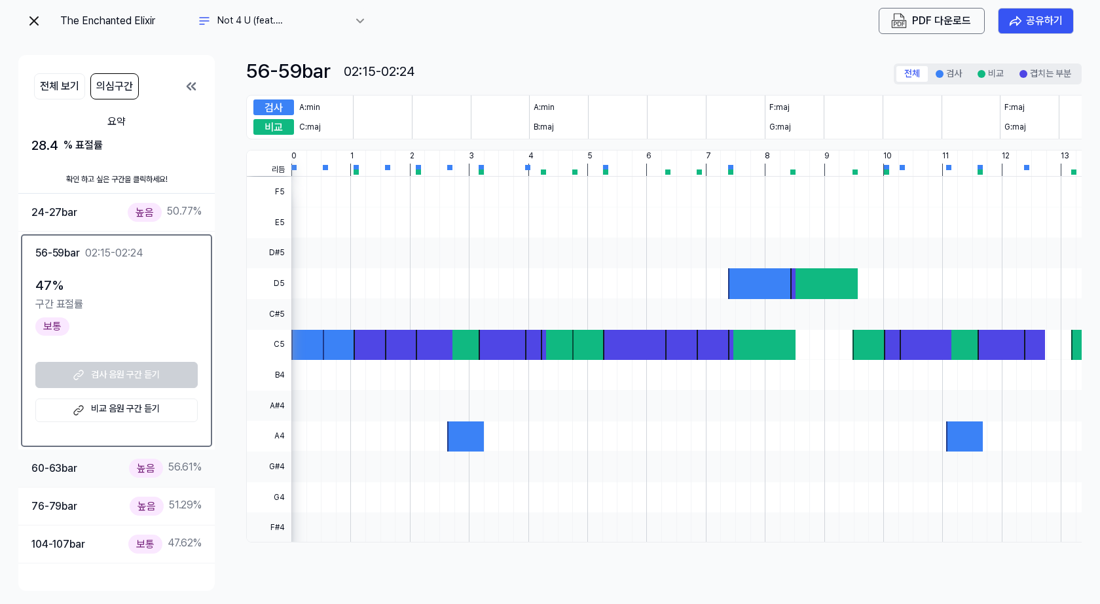
click at [167, 466] on div "높음 56.61 %" at bounding box center [165, 468] width 73 height 19
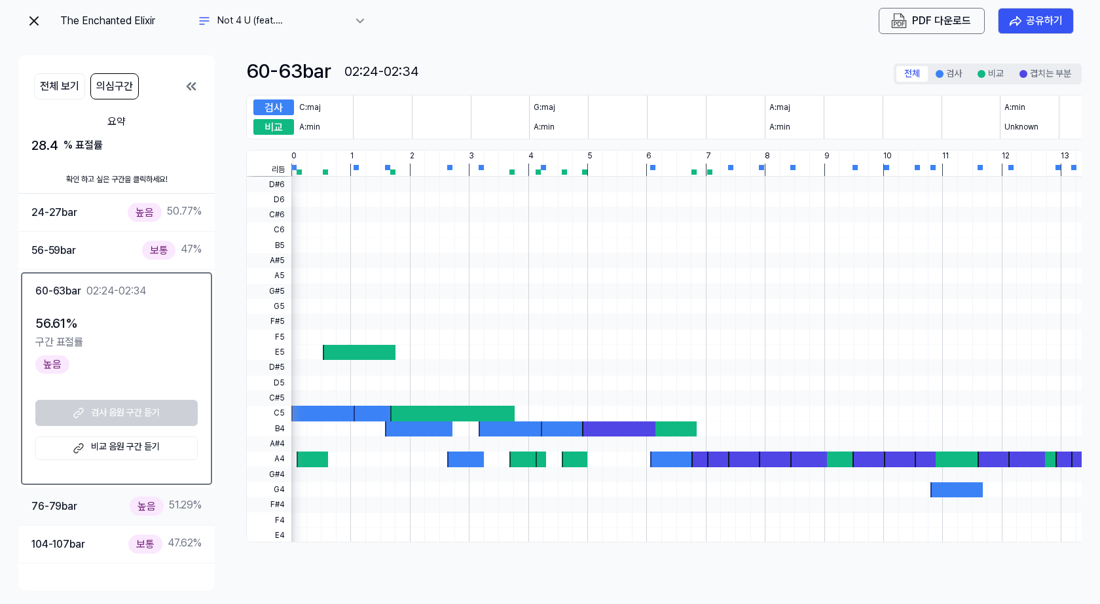
click at [151, 495] on div "76-79 bar 높음 51.29 %" at bounding box center [116, 507] width 196 height 38
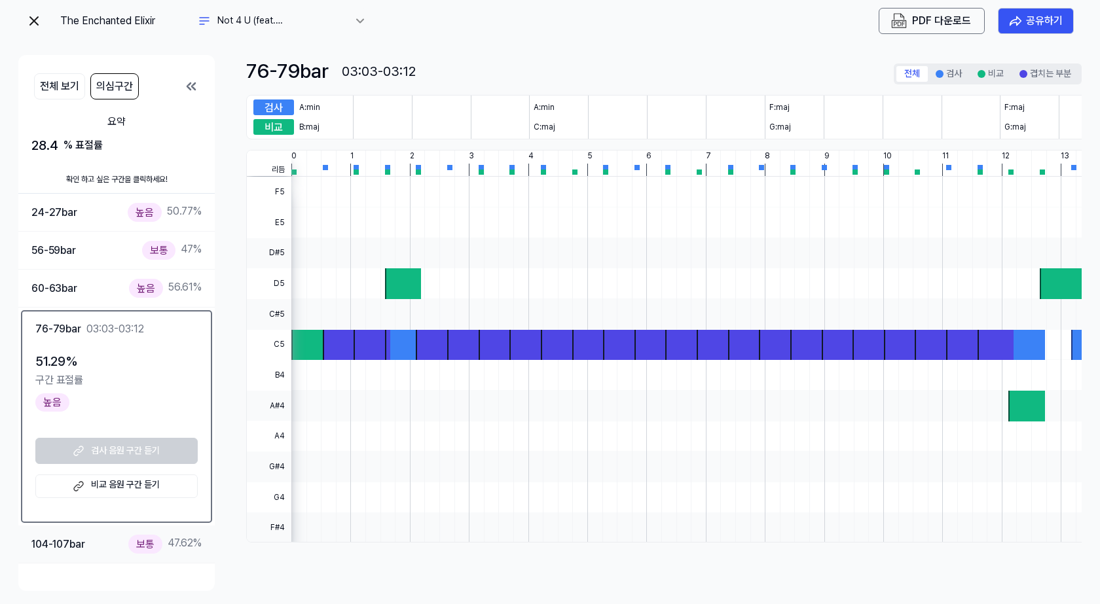
click at [148, 537] on div "보통" at bounding box center [145, 544] width 34 height 19
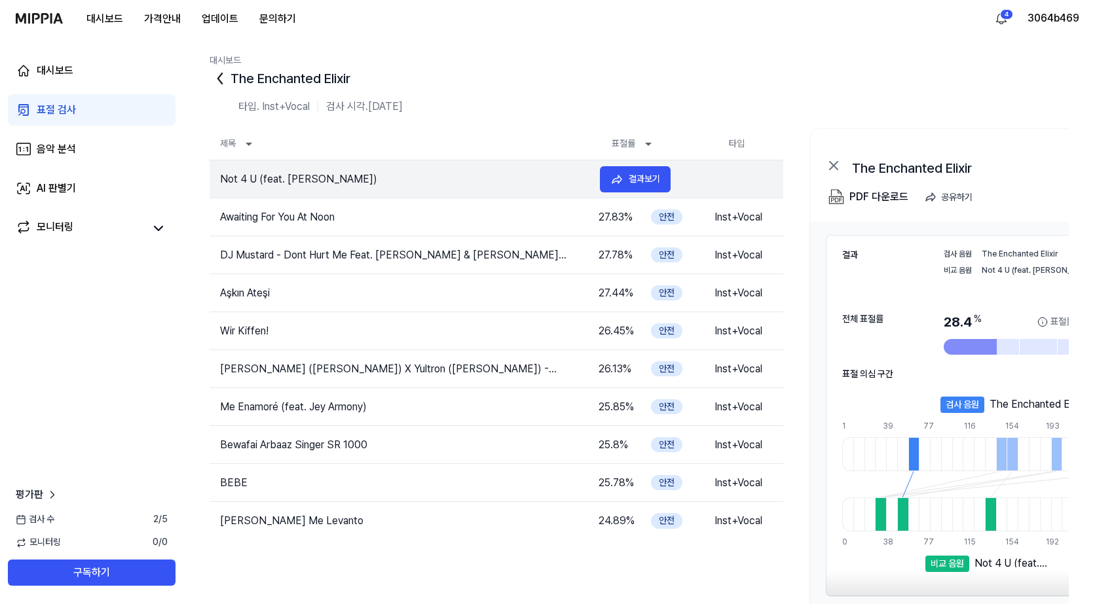
click at [385, 167] on tr "Not 4 U (feat. [PERSON_NAME]) 28.4 % 안전 Inst+Vocal 결과보기" at bounding box center [495, 179] width 573 height 38
click at [628, 185] on div "결과보기" at bounding box center [643, 179] width 31 height 14
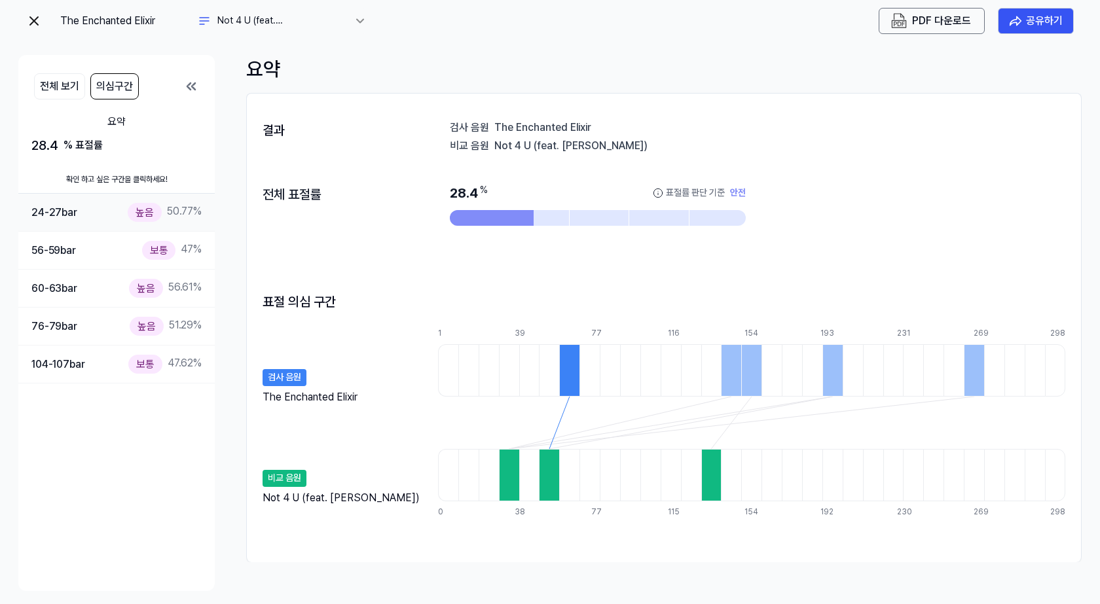
click at [141, 214] on div "높음" at bounding box center [145, 212] width 34 height 19
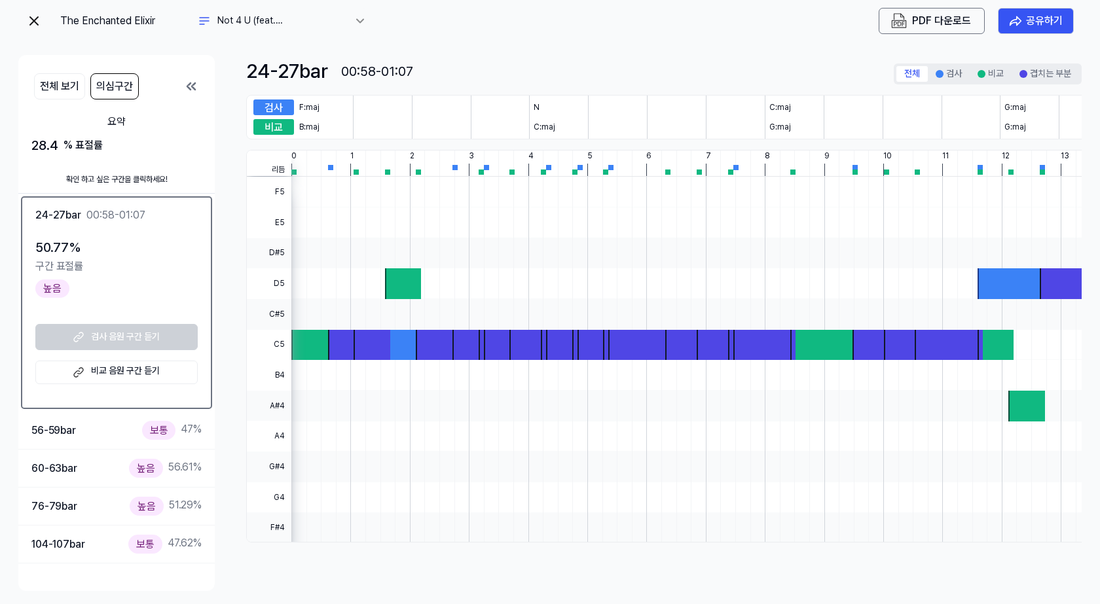
click at [139, 267] on div "구간 표절률" at bounding box center [116, 266] width 162 height 17
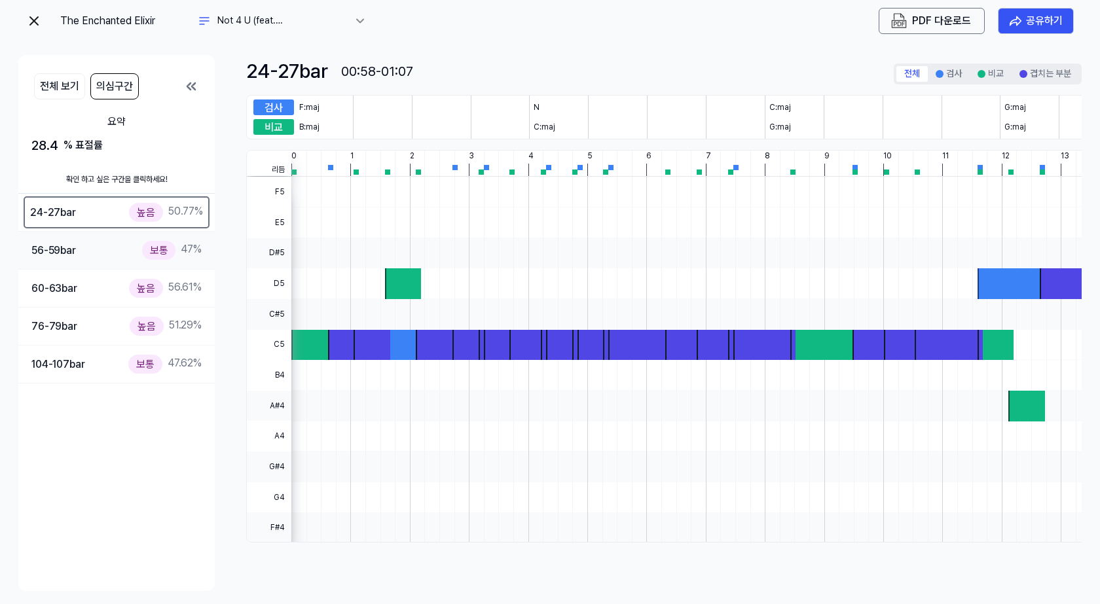
click at [136, 257] on div "56-59 bar 보통 47 %" at bounding box center [116, 250] width 170 height 19
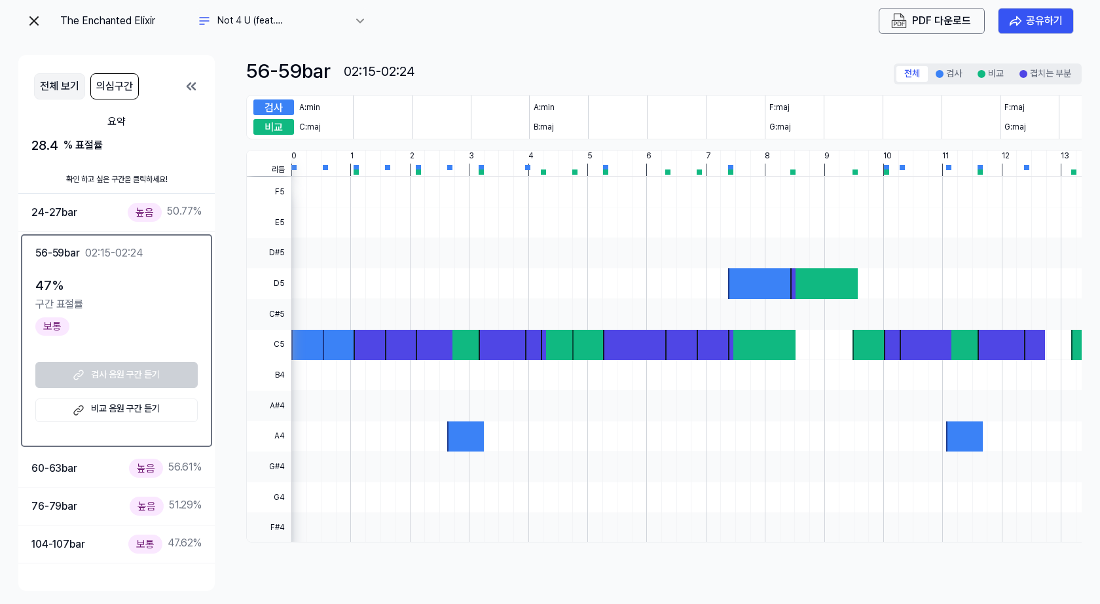
click at [54, 81] on button "전체 보기" at bounding box center [59, 86] width 51 height 26
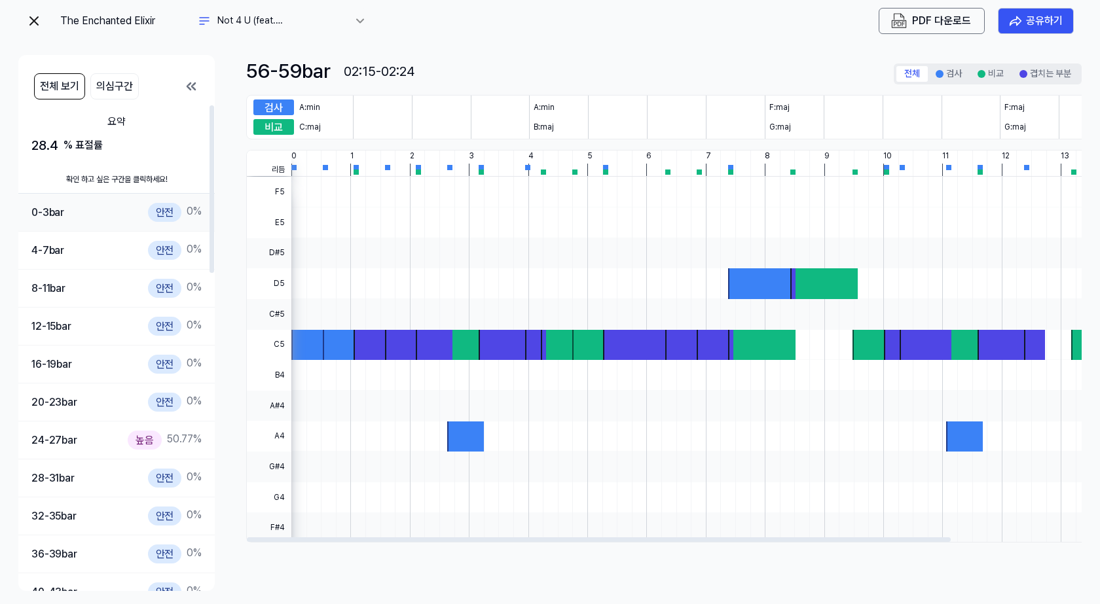
click at [168, 211] on div "안전" at bounding box center [165, 212] width 34 height 19
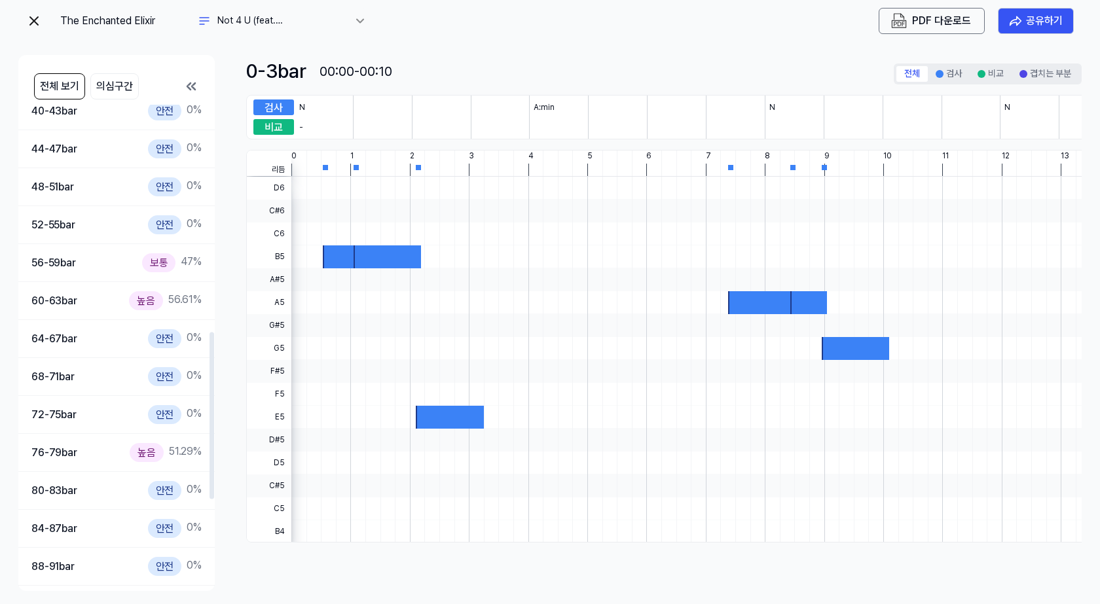
scroll to position [605, 0]
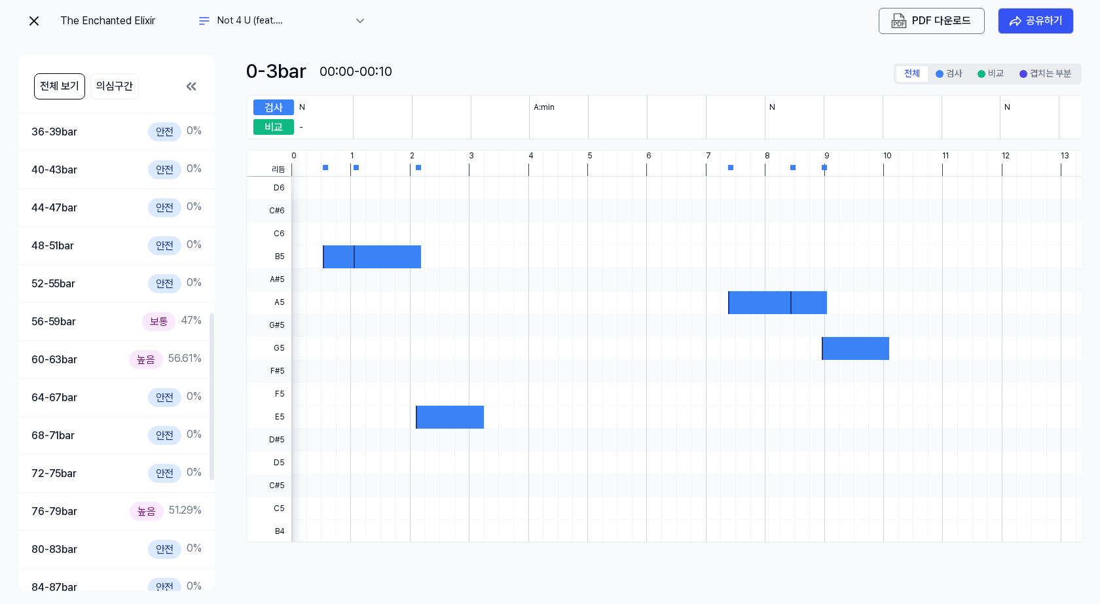
drag, startPoint x: 212, startPoint y: 166, endPoint x: 244, endPoint y: 329, distance: 166.1
click at [214, 329] on div at bounding box center [211, 397] width 5 height 167
click at [181, 324] on div "보통 47 %" at bounding box center [172, 321] width 60 height 19
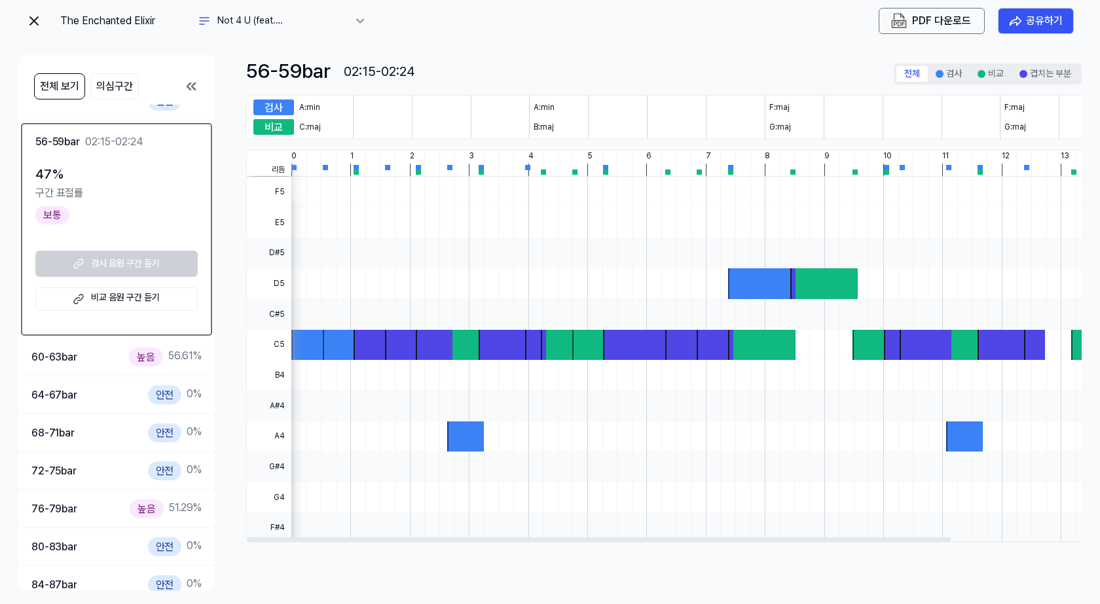
scroll to position [0, 154]
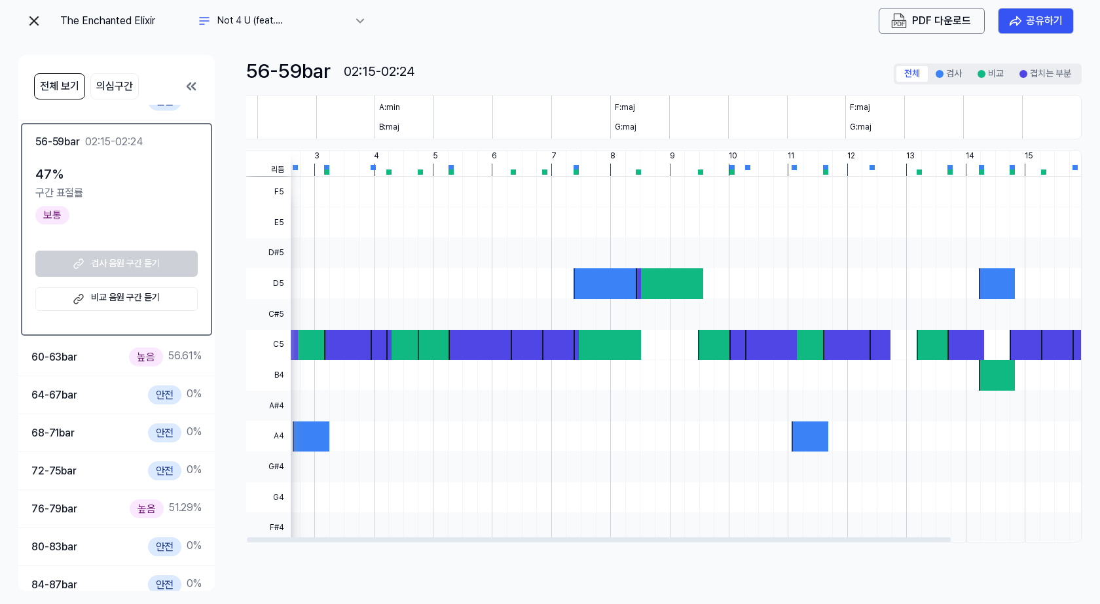
drag, startPoint x: 765, startPoint y: 268, endPoint x: 410, endPoint y: 278, distance: 355.6
click at [410, 278] on div at bounding box center [609, 360] width 944 height 367
drag, startPoint x: 441, startPoint y: 244, endPoint x: 629, endPoint y: 225, distance: 188.8
click at [712, 177] on div at bounding box center [609, 177] width 944 height 0
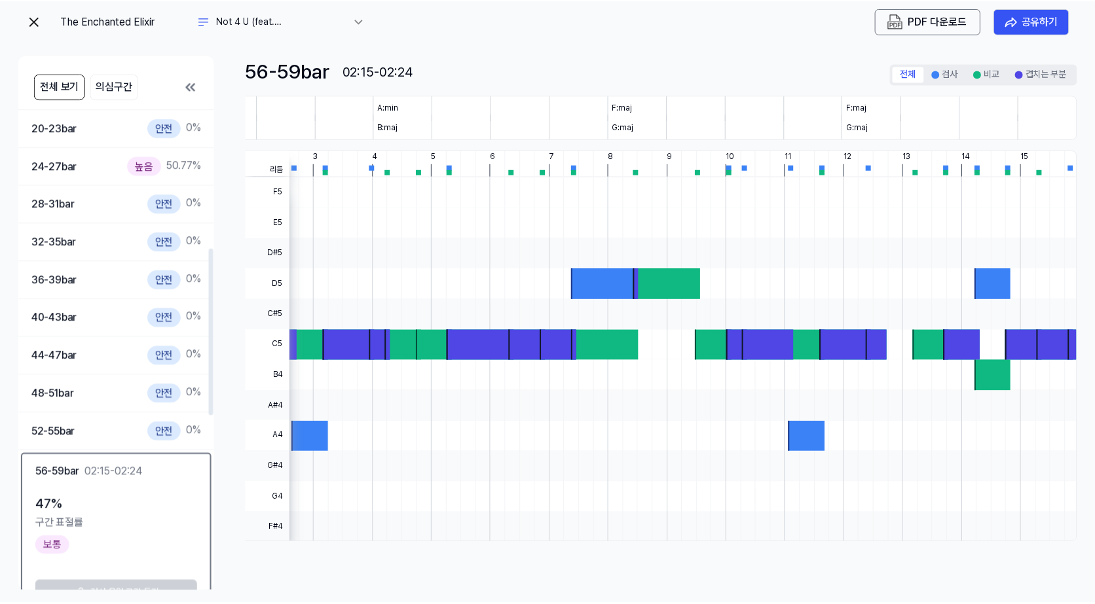
scroll to position [0, 0]
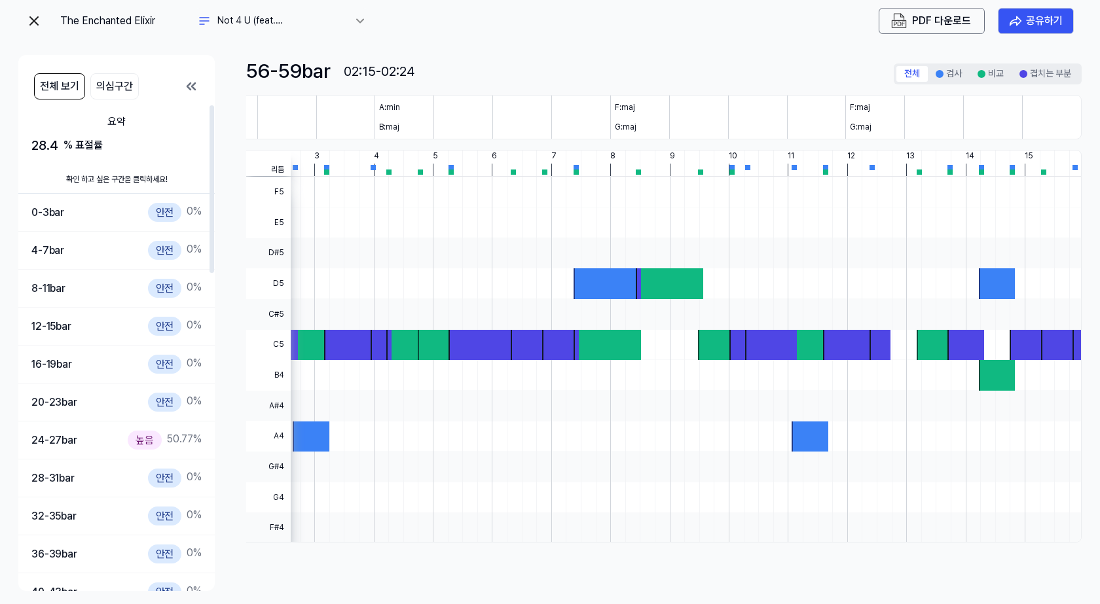
drag, startPoint x: 211, startPoint y: 469, endPoint x: 172, endPoint y: 75, distance: 396.0
click at [209, 105] on div at bounding box center [211, 189] width 5 height 168
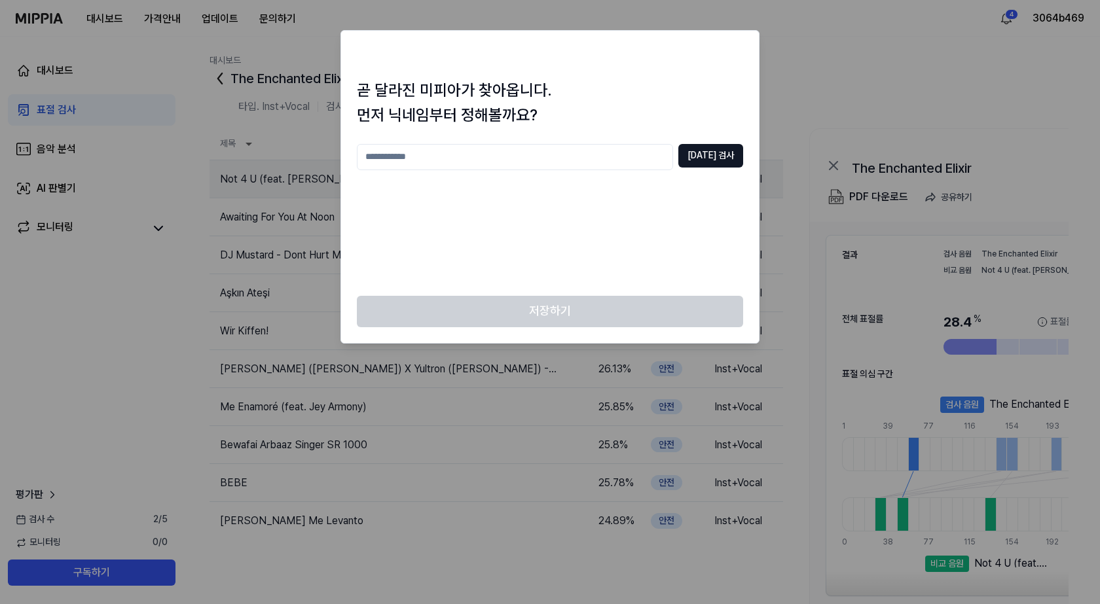
click at [263, 177] on div at bounding box center [550, 302] width 1100 height 604
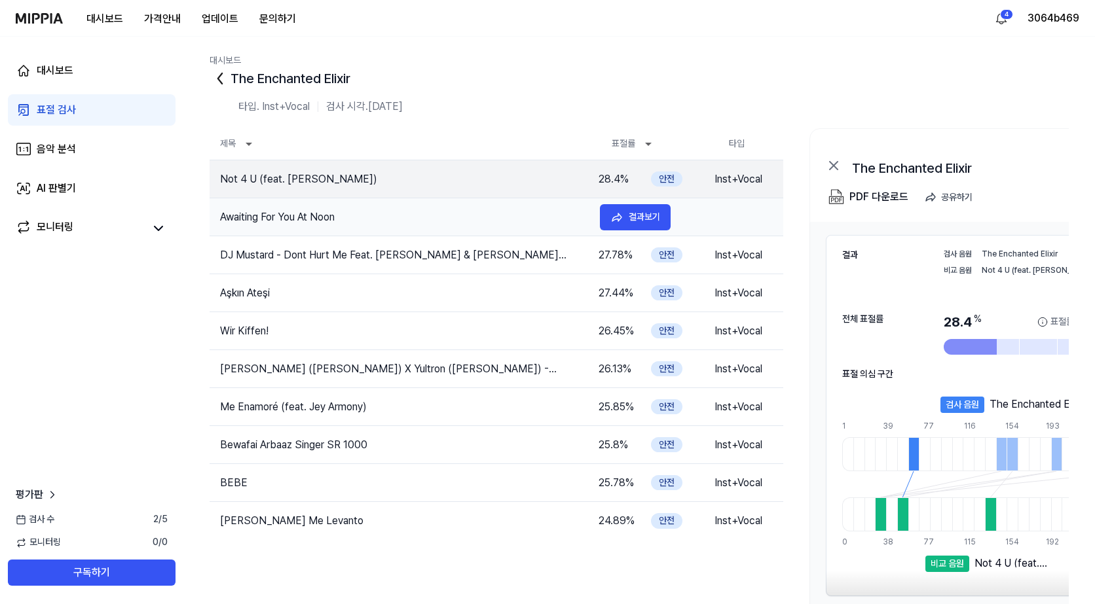
click at [462, 206] on tr "Awaiting For You At Noon 27.83 % 안전 Inst+Vocal 결과보기" at bounding box center [495, 217] width 573 height 38
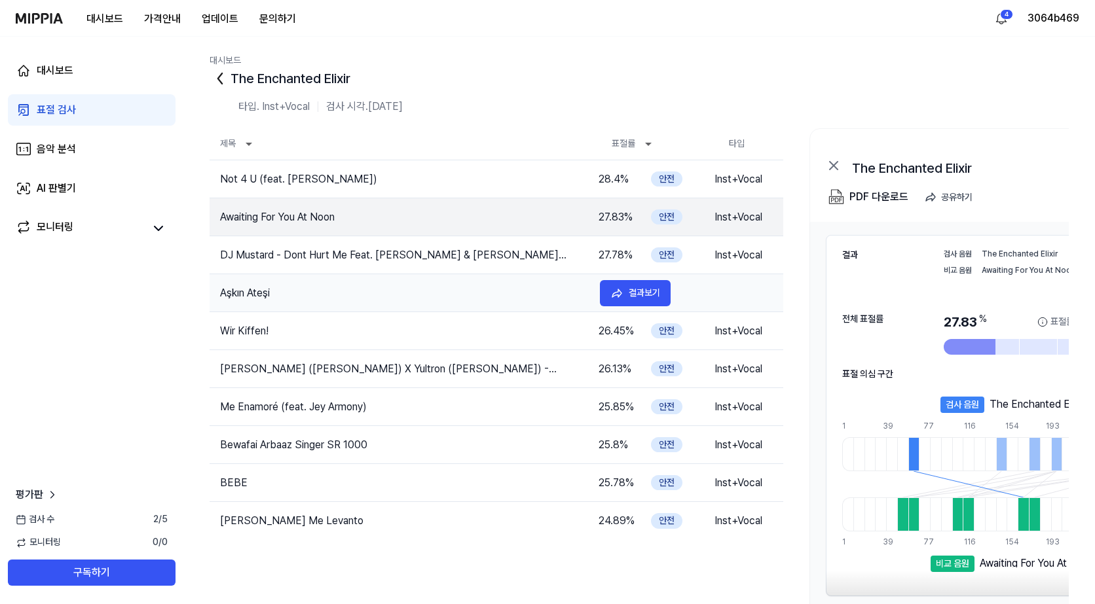
click at [477, 274] on tr "Aşkın Ateşi 27.44 % 안전 Inst+Vocal 결과보기" at bounding box center [495, 293] width 573 height 38
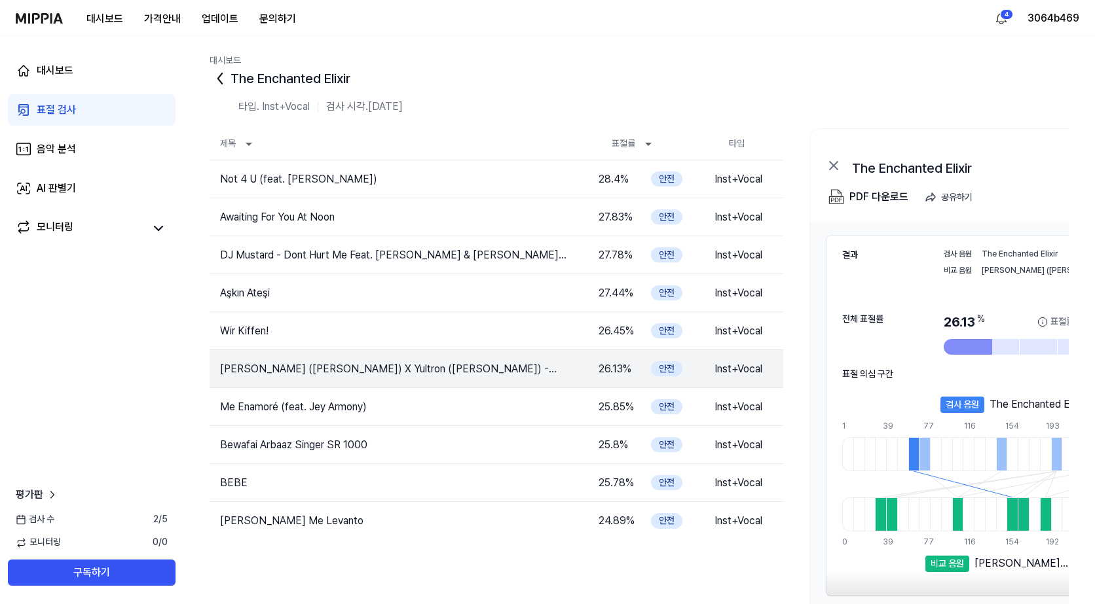
click at [497, 403] on td "Me Enamoré (feat. Jey Armony)" at bounding box center [393, 407] width 368 height 16
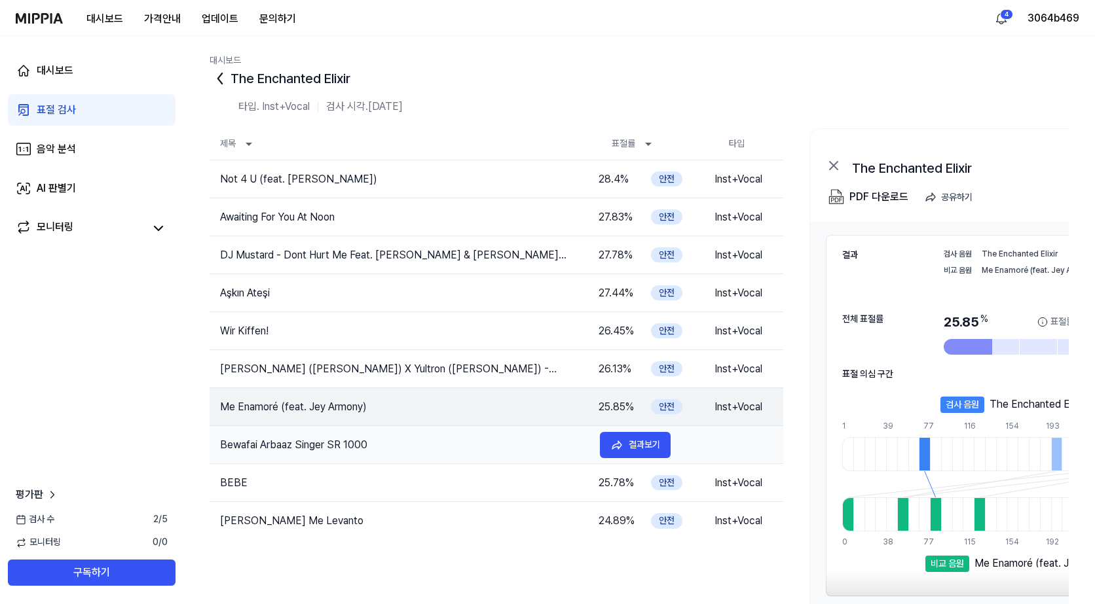
click at [503, 446] on td "Bewafai Arbaaz Singer SR 1000" at bounding box center [399, 445] width 380 height 16
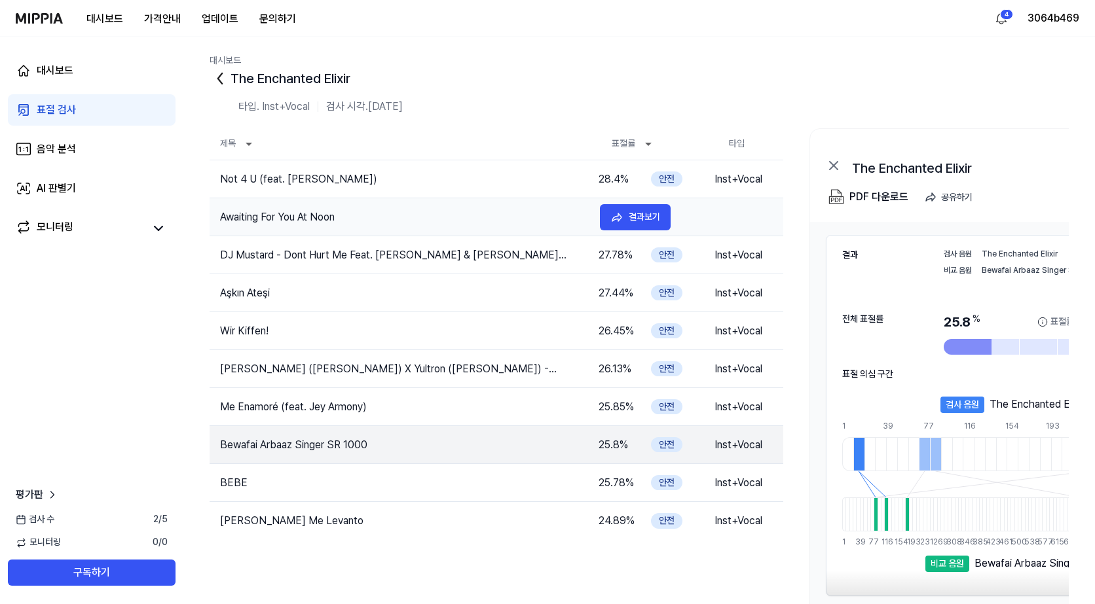
click at [526, 221] on td "Awaiting For You At Noon" at bounding box center [399, 217] width 380 height 16
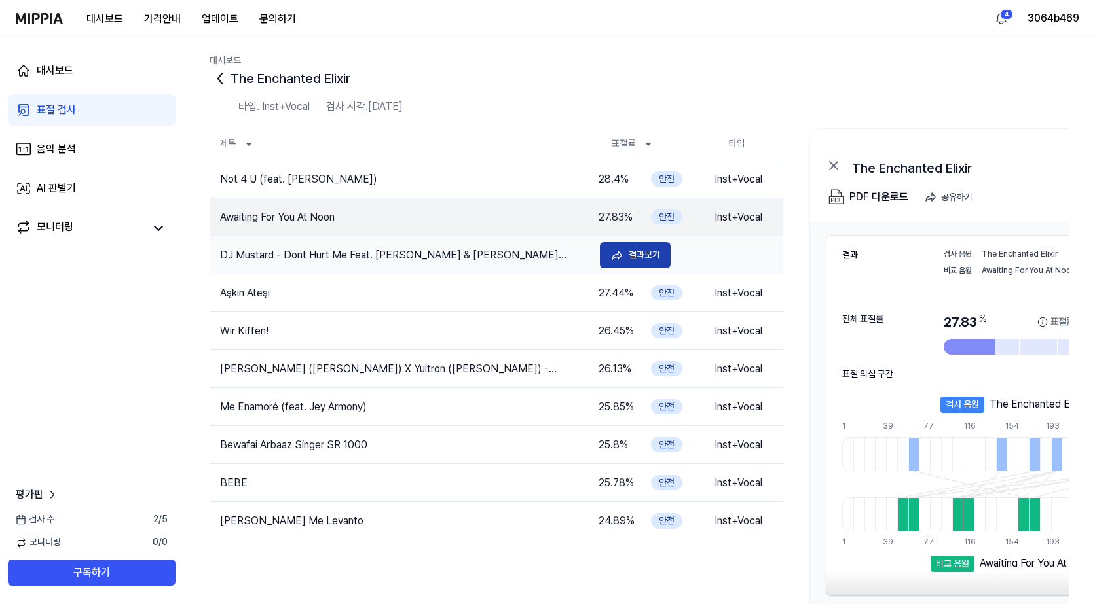
click at [623, 254] on icon at bounding box center [616, 255] width 13 height 13
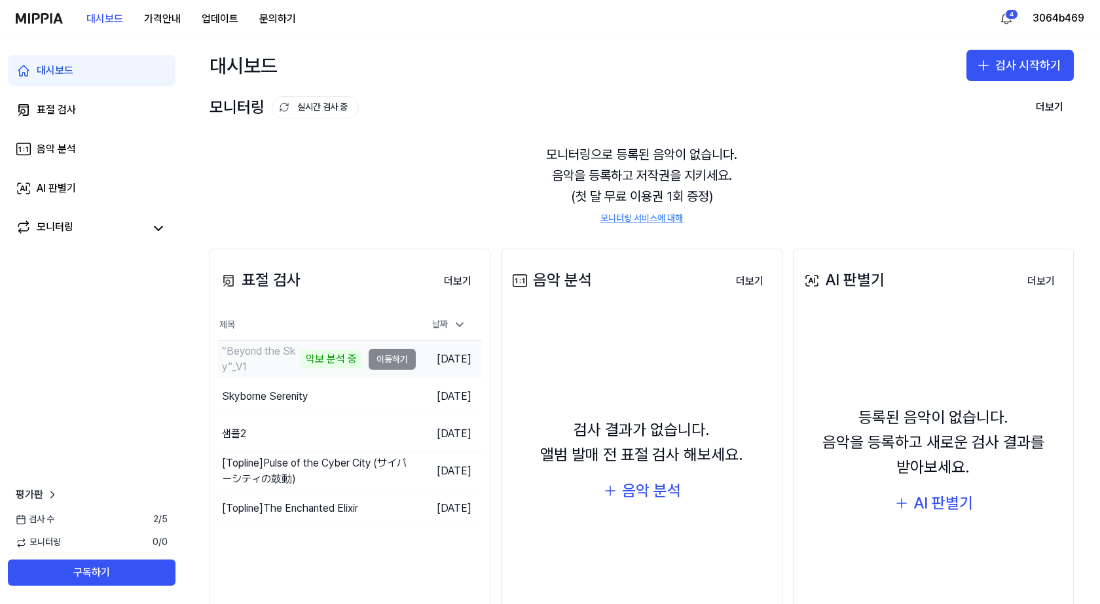
click at [330, 359] on div "악보 분석 중" at bounding box center [331, 359] width 62 height 18
click at [380, 355] on td "“Beyond the Sky”_V1 악보 분석 중 이동하기" at bounding box center [317, 359] width 198 height 37
click at [348, 156] on div "모니터링으로 등록된 음악이 없습니다. 음악을 등록하고 저작권을 지키세요. (첫 달 무료 이용권 1회 증정) 모니터링 서비스에 대해" at bounding box center [641, 184] width 864 height 113
click at [332, 361] on div "“Beyond the Sky”_V1" at bounding box center [290, 359] width 144 height 37
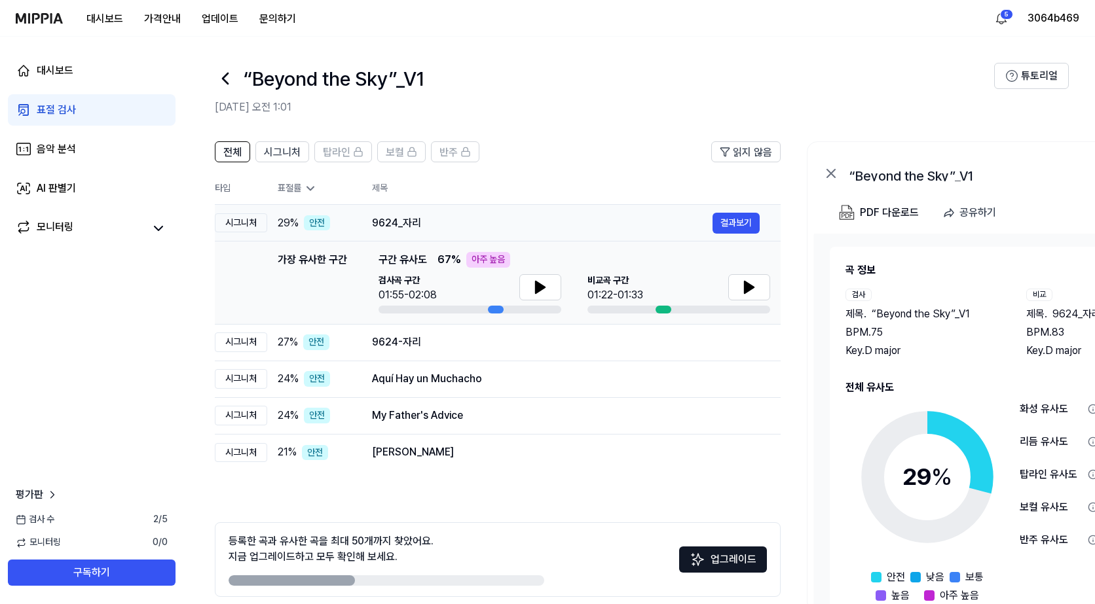
click at [492, 219] on div "9624_자리" at bounding box center [542, 223] width 340 height 16
click at [456, 337] on div "9624-자리" at bounding box center [542, 343] width 340 height 16
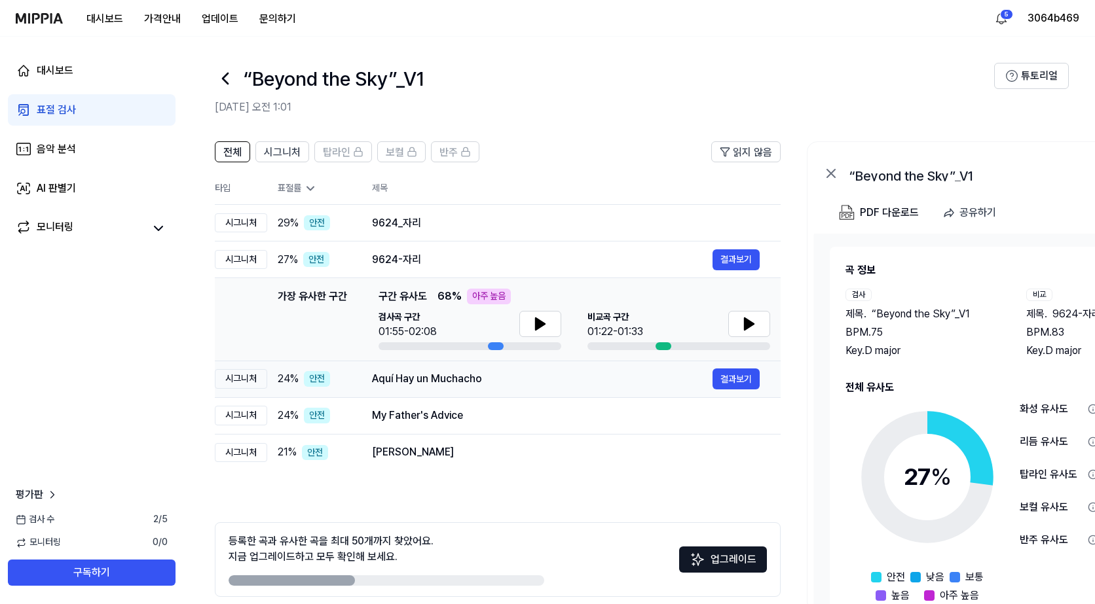
click at [484, 386] on div "Aquí Hay un Muchacho" at bounding box center [542, 379] width 340 height 16
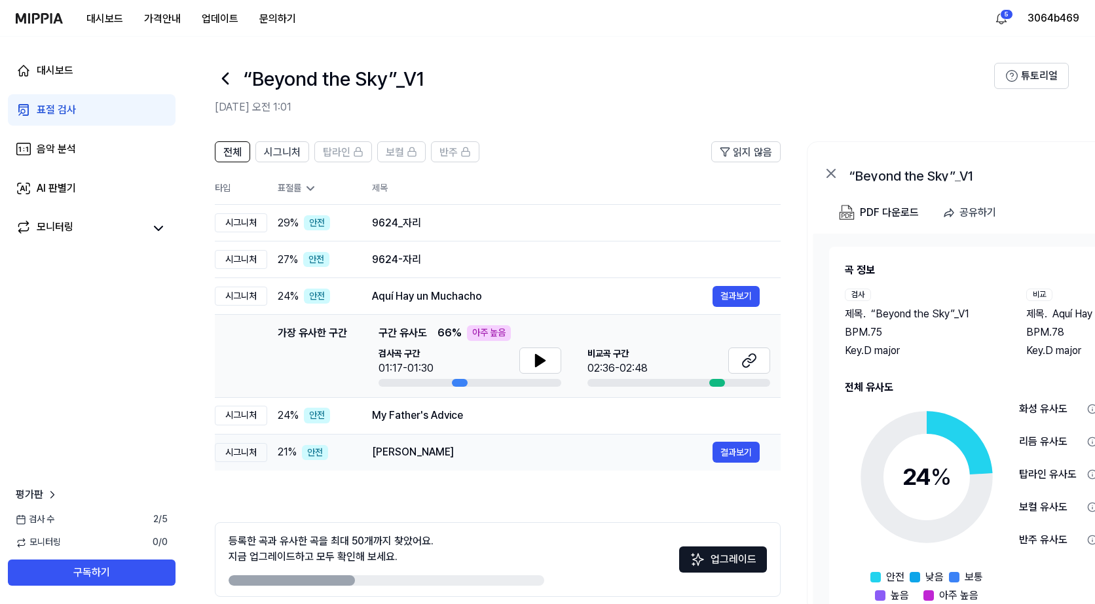
click at [490, 437] on td "Ammathan Kanneer 결과보기" at bounding box center [565, 452] width 429 height 37
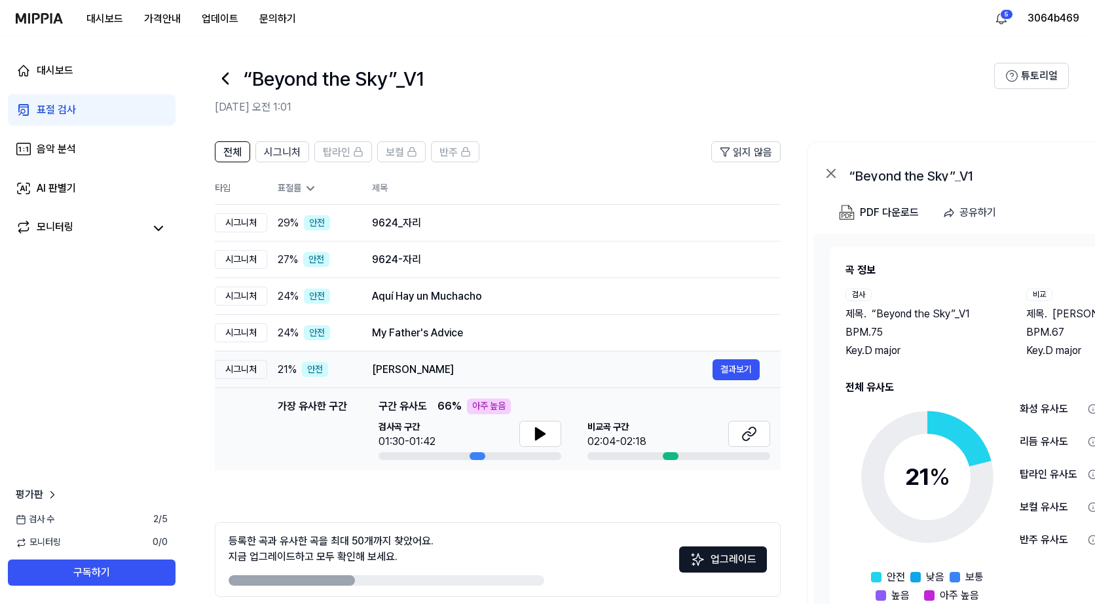
click at [438, 361] on div "Ammathan Kanneer 결과보기" at bounding box center [566, 369] width 388 height 21
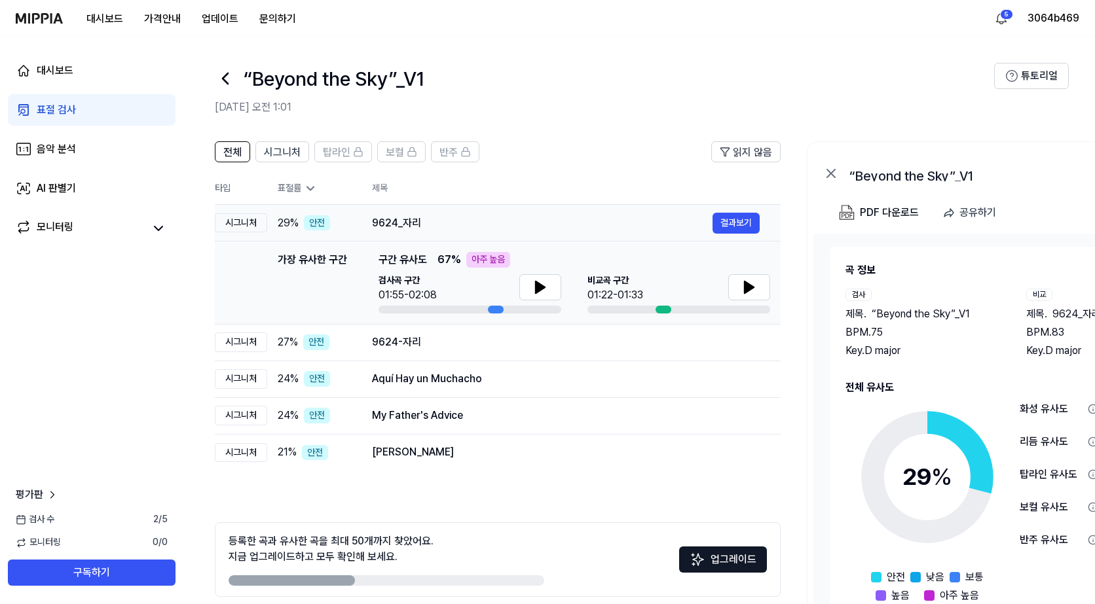
click at [439, 219] on div "9624_자리" at bounding box center [542, 223] width 340 height 16
click at [557, 230] on div "9624_자리" at bounding box center [542, 223] width 340 height 16
click at [742, 228] on button "결과보기" at bounding box center [735, 223] width 47 height 21
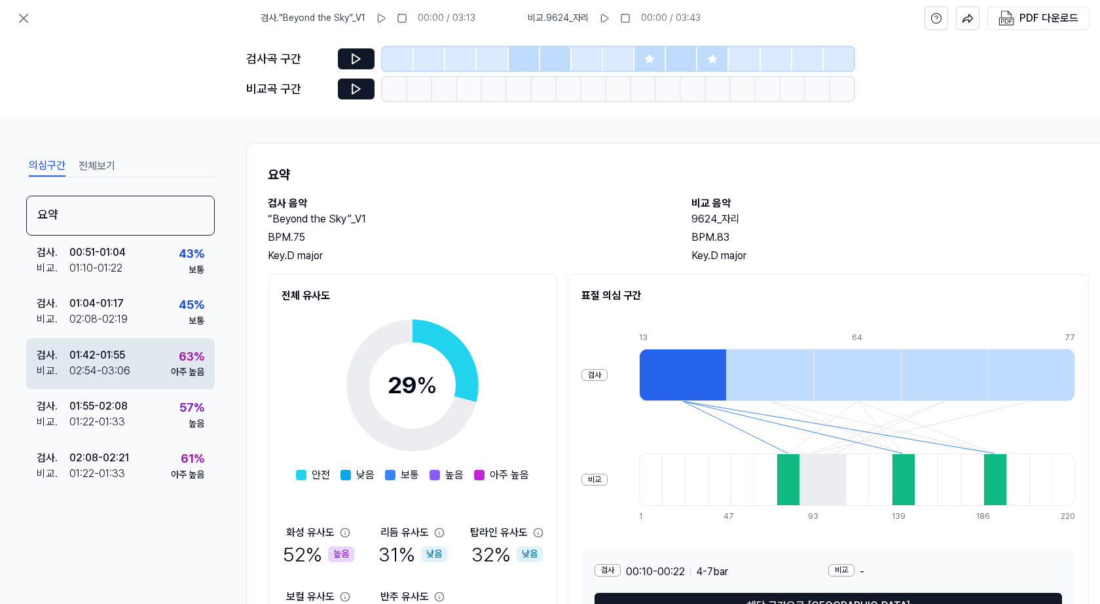
click at [180, 376] on div "아주 높음" at bounding box center [187, 372] width 33 height 13
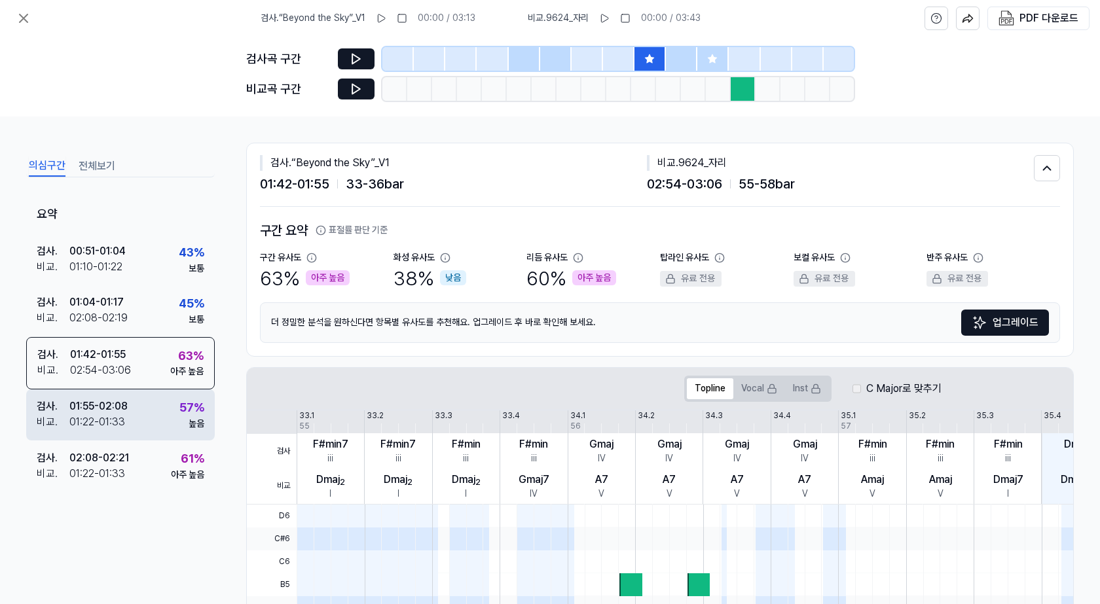
click at [199, 424] on div "높음" at bounding box center [197, 424] width 16 height 13
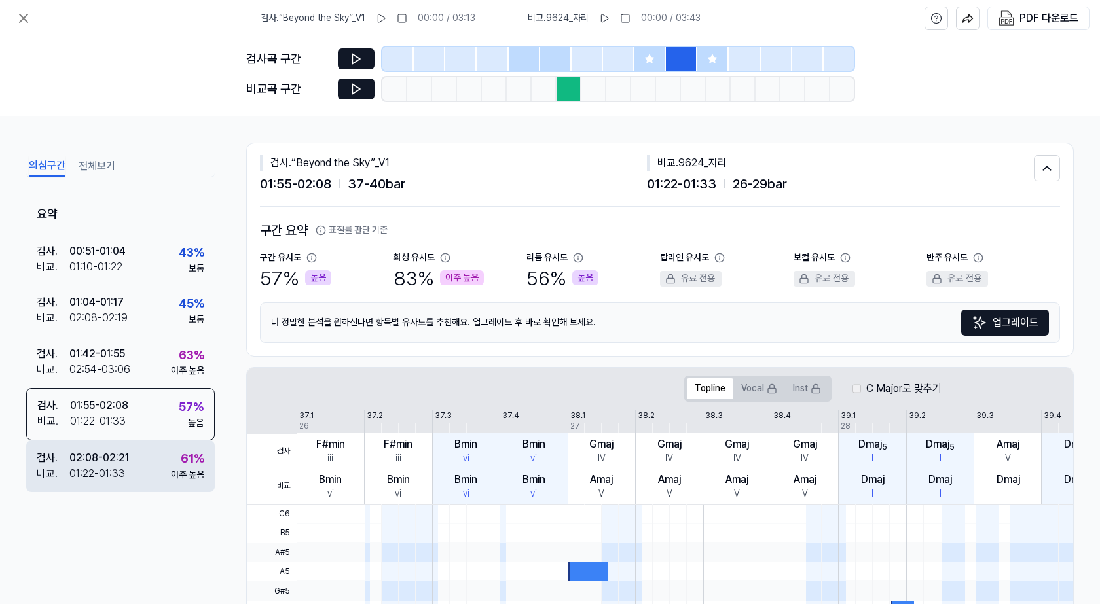
click at [183, 473] on div "아주 높음" at bounding box center [187, 475] width 33 height 13
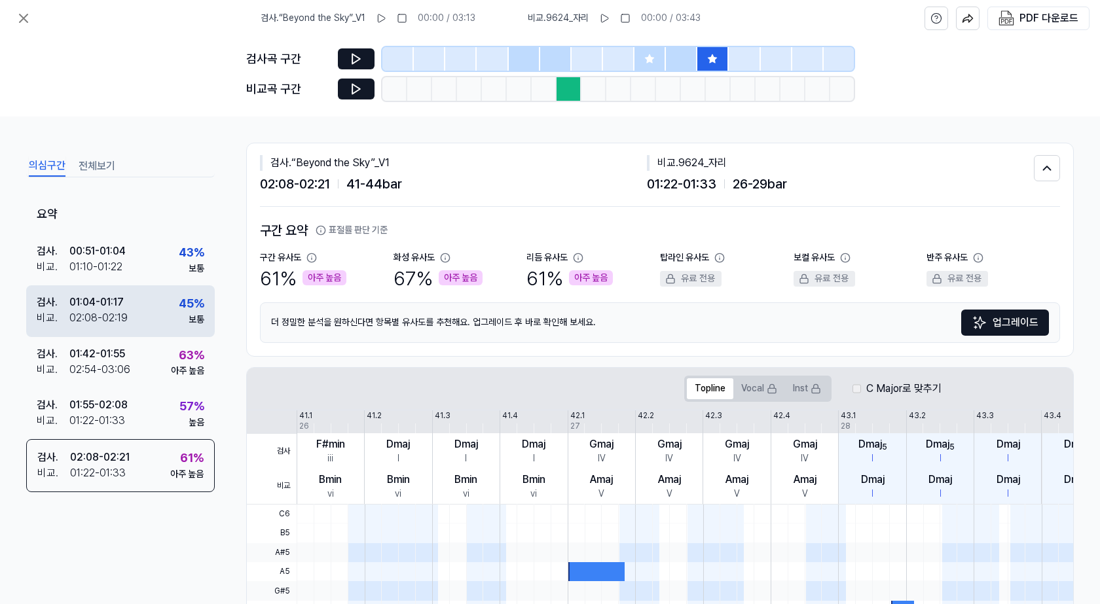
drag, startPoint x: 168, startPoint y: 379, endPoint x: 185, endPoint y: 328, distance: 53.6
click at [168, 378] on div "검사 . 01:42 - 01:55 비교 . 02:54 - 03:06 63 % 아주 높음" at bounding box center [120, 362] width 189 height 51
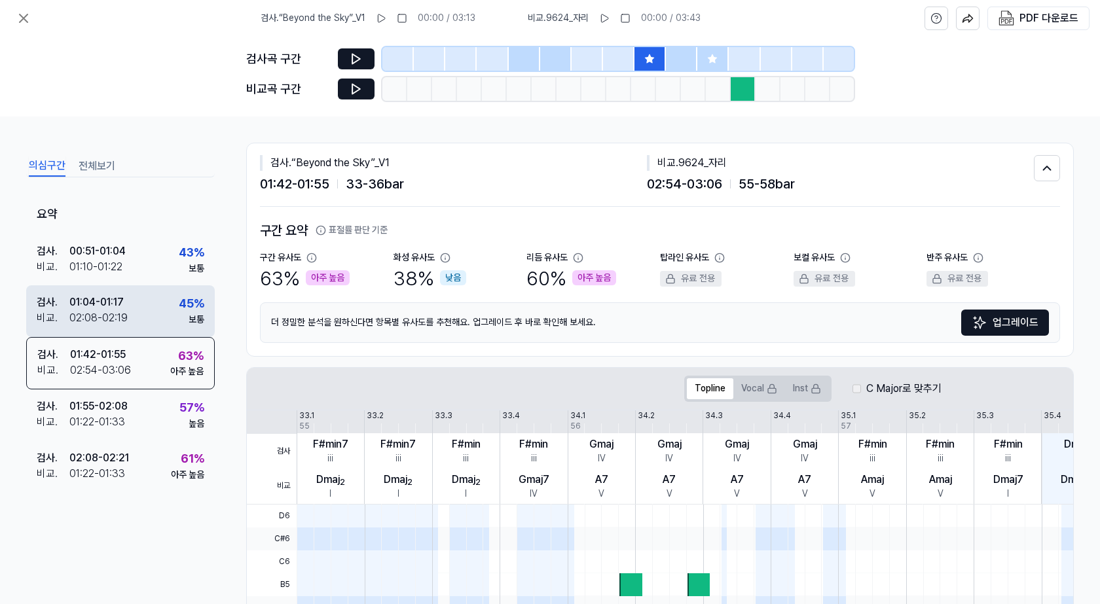
click at [179, 300] on div "45 %" at bounding box center [192, 304] width 26 height 19
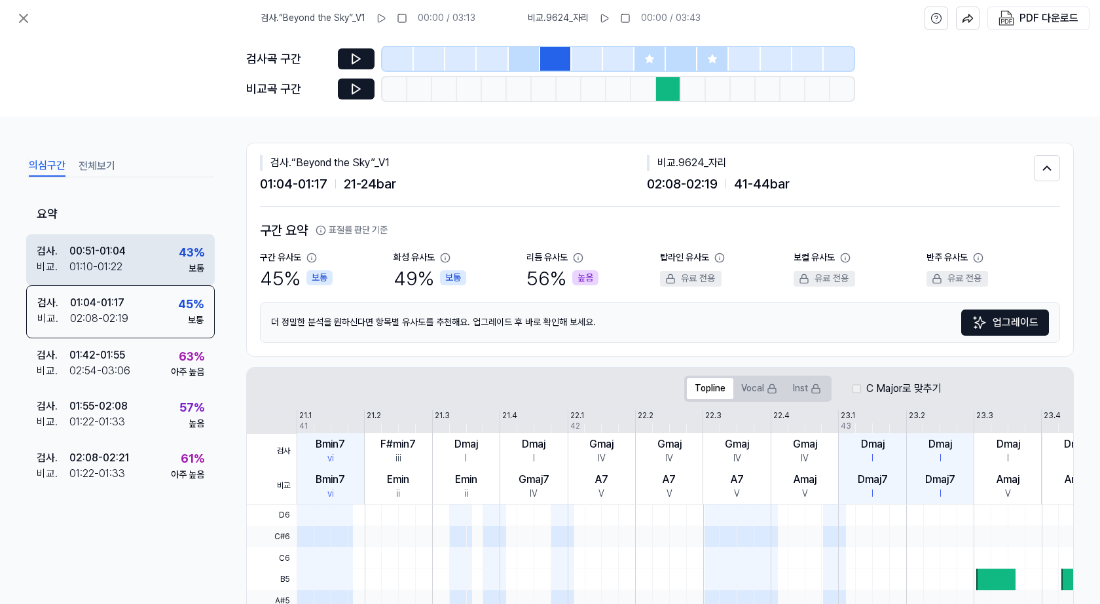
drag, startPoint x: 165, startPoint y: 247, endPoint x: 111, endPoint y: 173, distance: 92.3
click at [164, 246] on div "검사 . 00:51 - 01:04 비교 . 01:10 - 01:22 43 % 보통" at bounding box center [120, 259] width 189 height 51
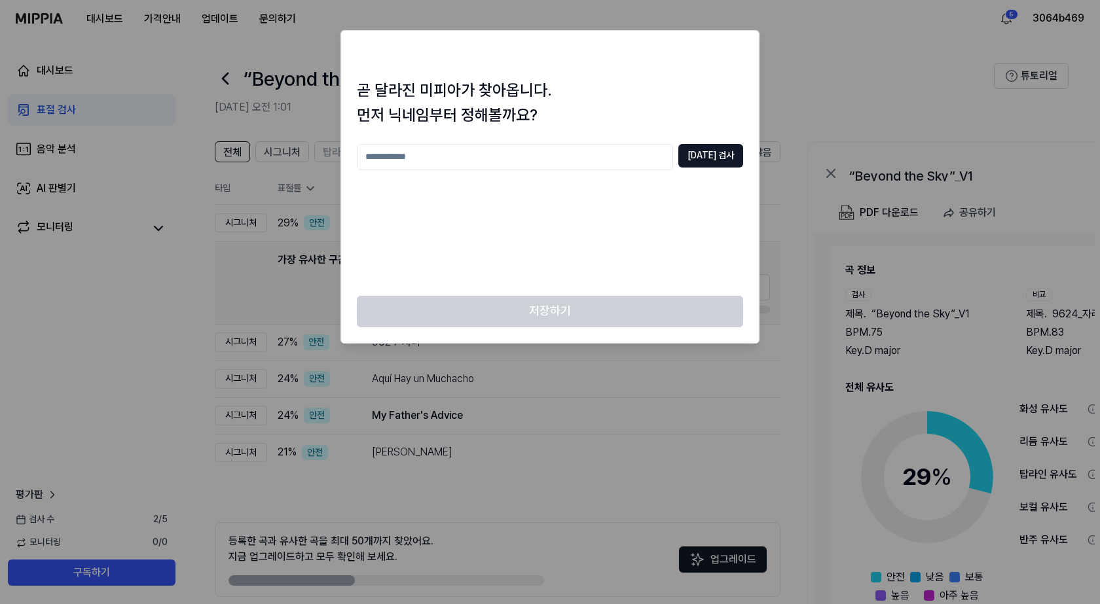
click at [245, 120] on div at bounding box center [550, 302] width 1100 height 604
